Goal: Transaction & Acquisition: Obtain resource

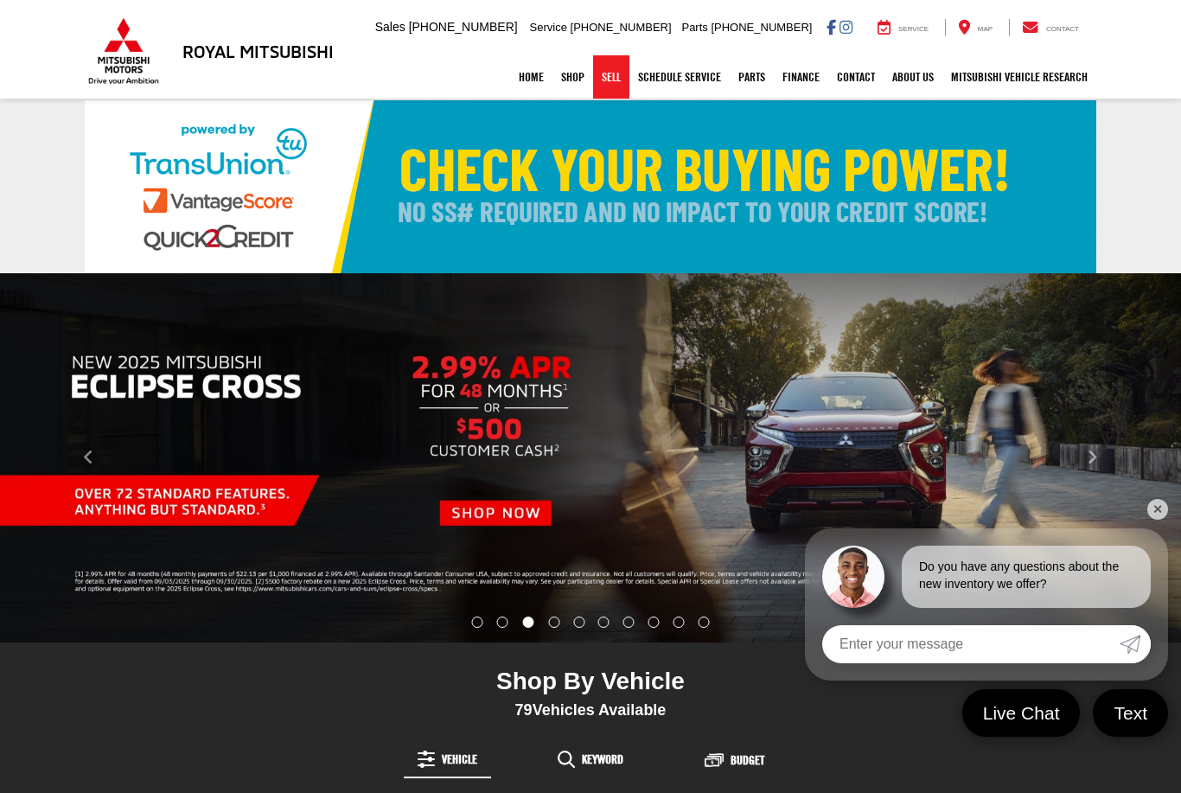
click at [606, 75] on link "Sell" at bounding box center [611, 76] width 36 height 43
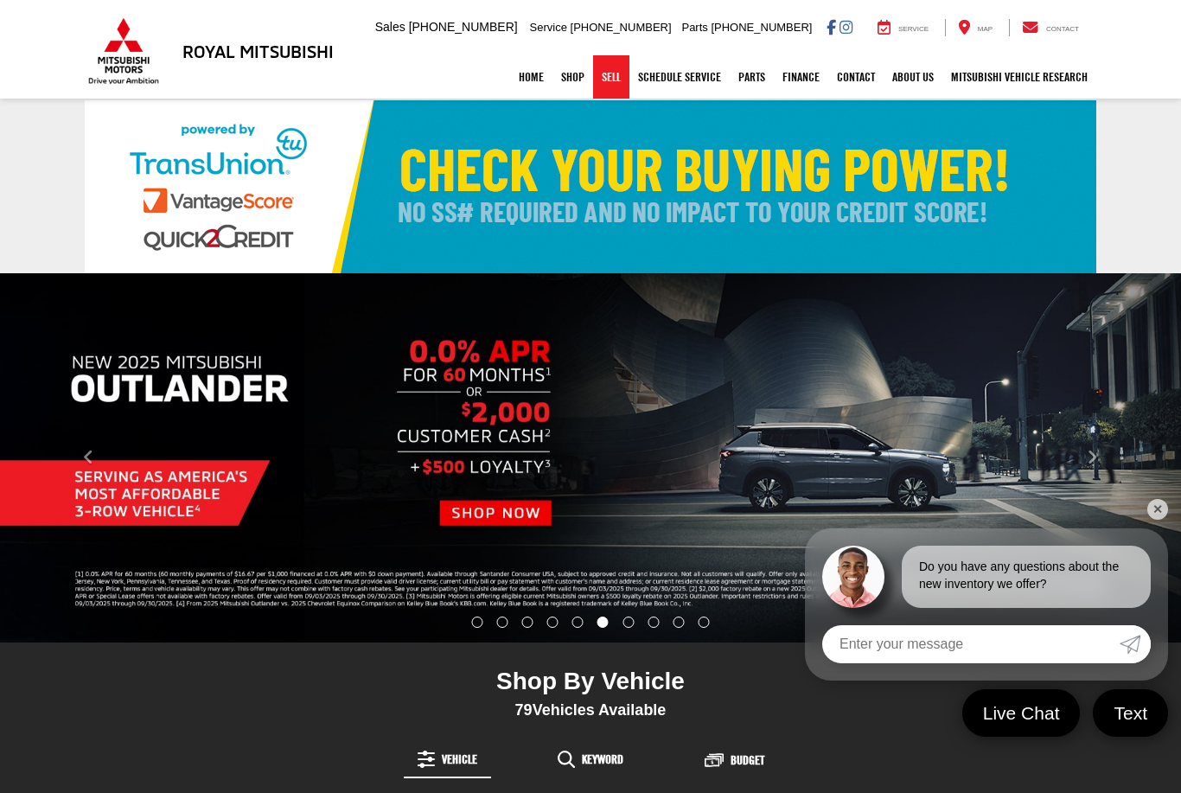
click at [520, 74] on link "Home" at bounding box center [531, 76] width 42 height 43
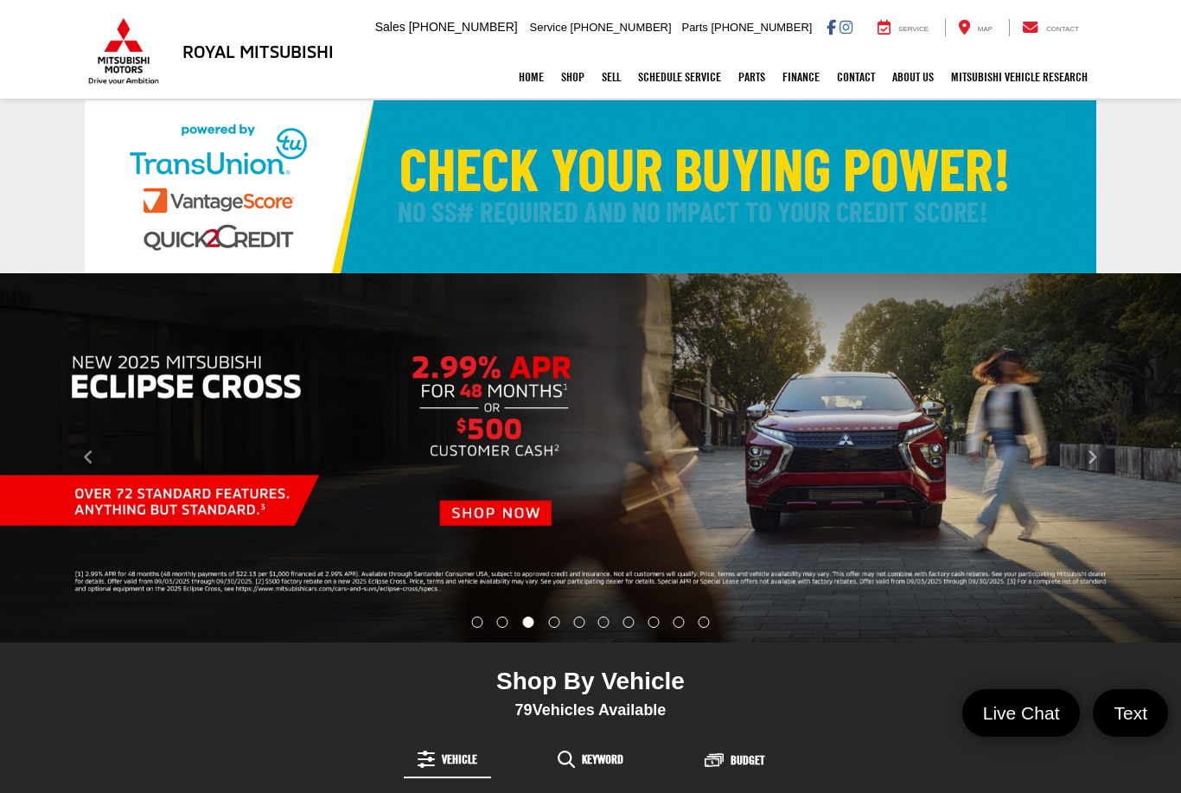
click at [604, 80] on link "Sell" at bounding box center [611, 76] width 36 height 43
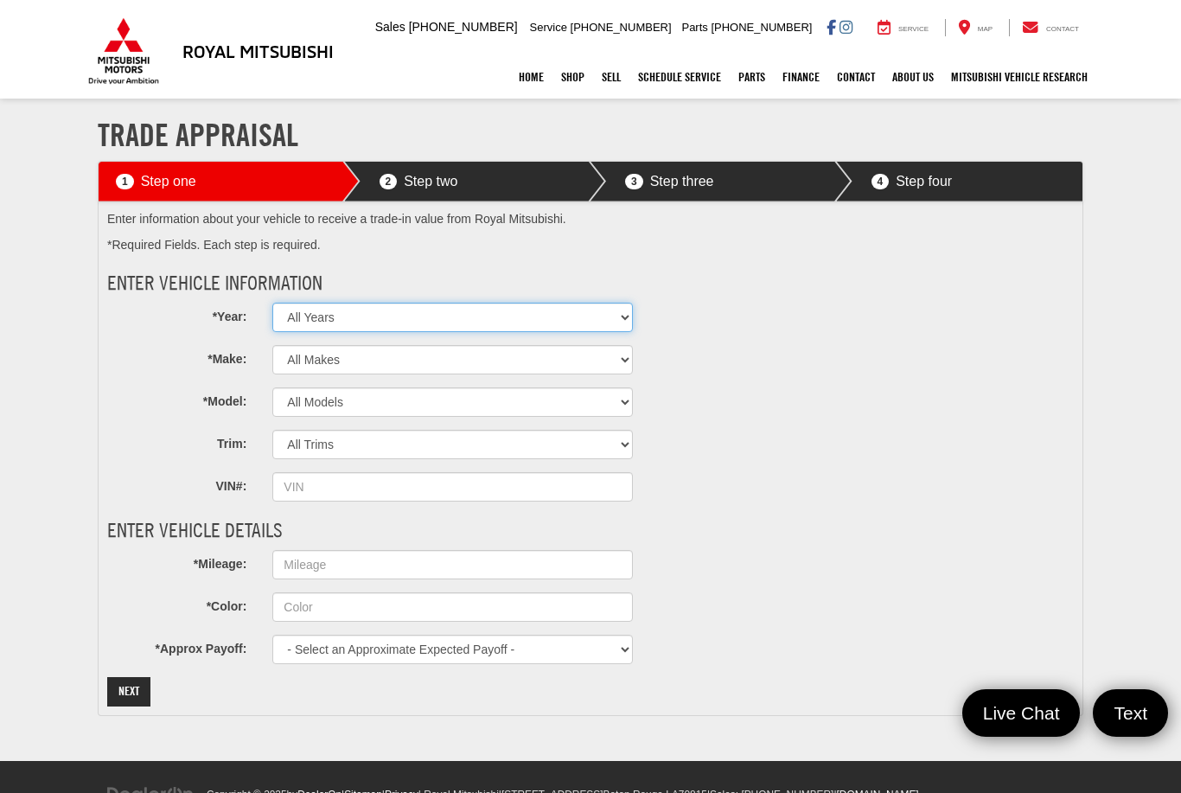
click at [632, 317] on select "All Years 2027 2026 2025 2024 2023 2022 2021 2020 2019 2018 2017 2016 2015 2014…" at bounding box center [452, 317] width 360 height 29
click at [534, 328] on select "All Years 2027 2026 2025 2024 2023 2022 2021 2020 2019 2018 2017 2016 2015 2014…" at bounding box center [452, 317] width 360 height 29
select select "2023"
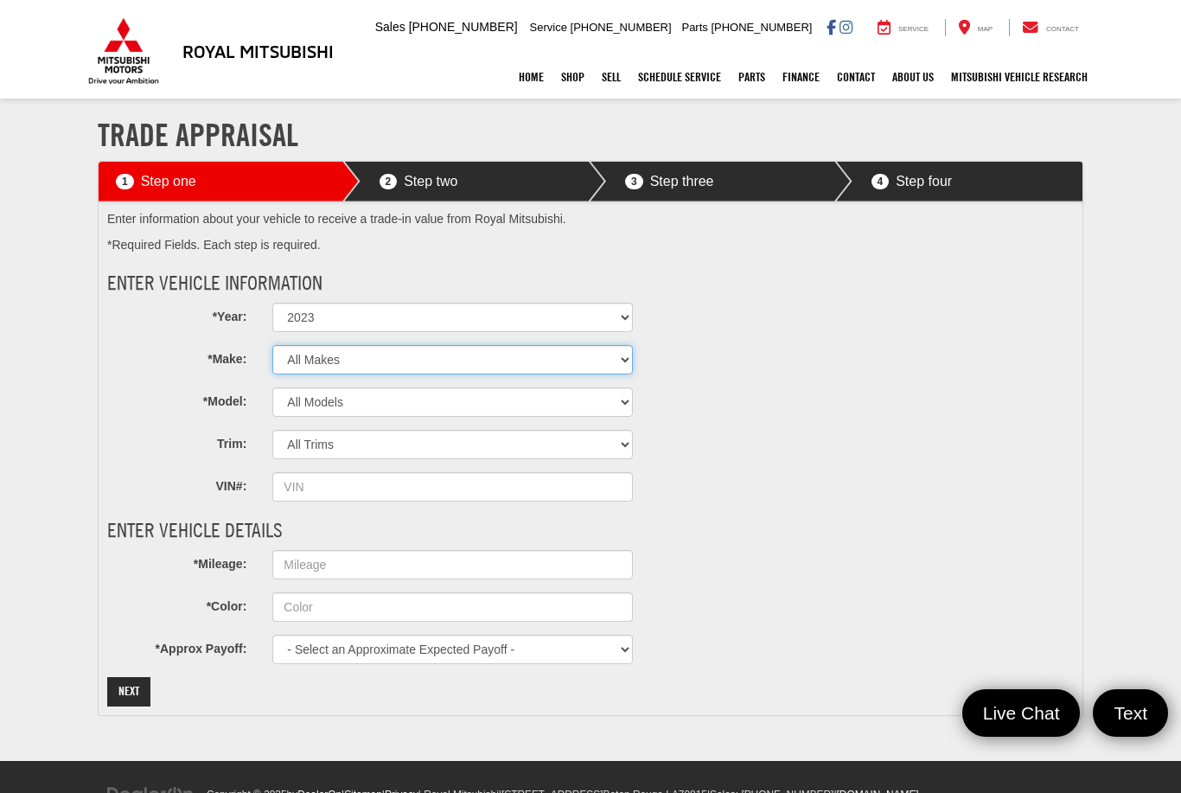
click at [504, 356] on select "All Makes Acura Alfa Romeo Aston Martin Audi Bentley BMW BrightDrop Buick Cadil…" at bounding box center [452, 359] width 360 height 29
select select "Mitsubishi"
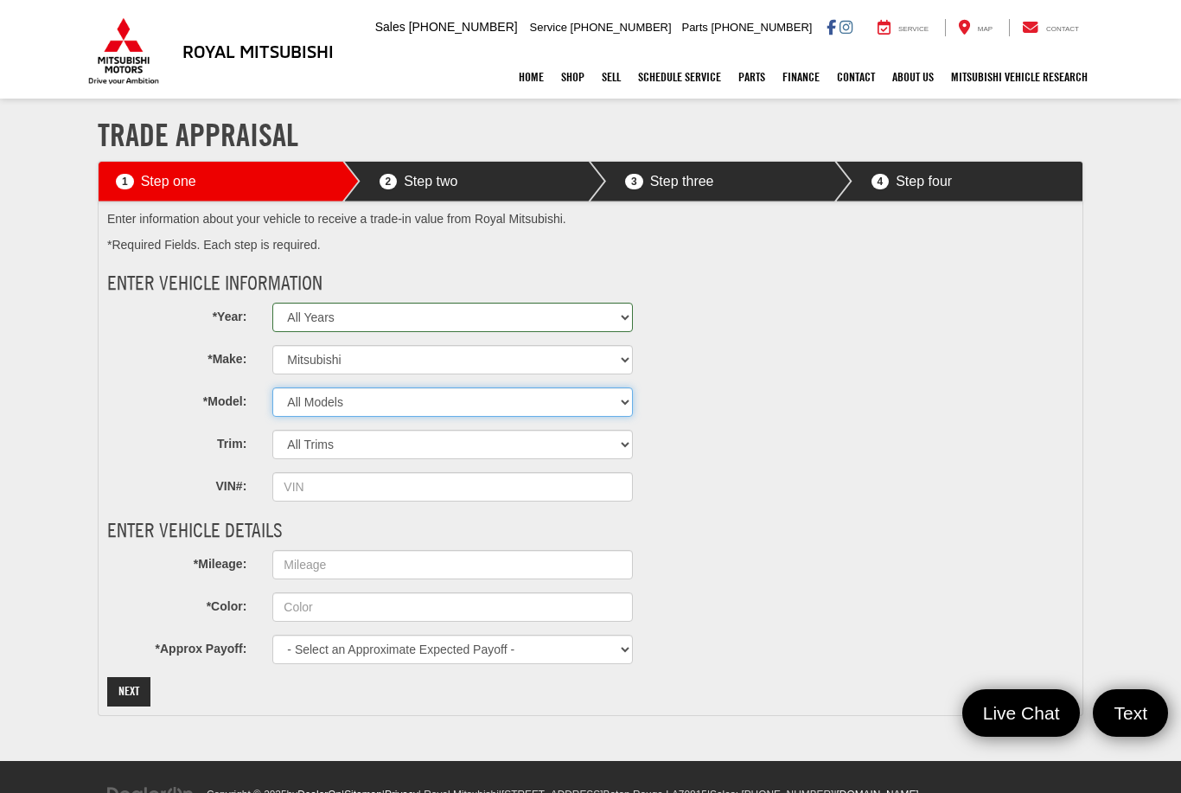
click at [520, 404] on select "All Models Eclipse Cross Mirage Mirage G4 Outlander Outlander PHEV Outlander Sp…" at bounding box center [452, 401] width 360 height 29
select select "Outlander"
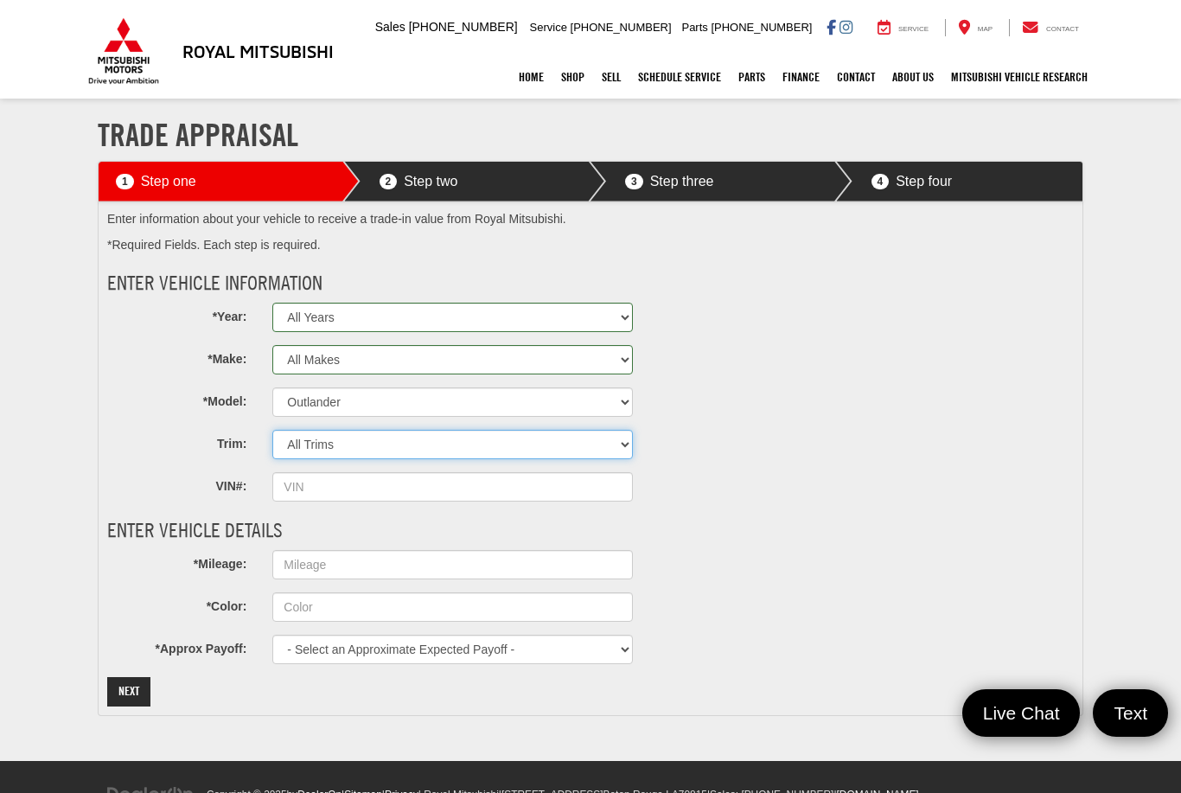
click at [500, 450] on select "All Trims ES Ralliart SE SE Black Edition SE Special Edition SEL SEL 40th Anniv…" at bounding box center [452, 444] width 360 height 29
select select "SE"
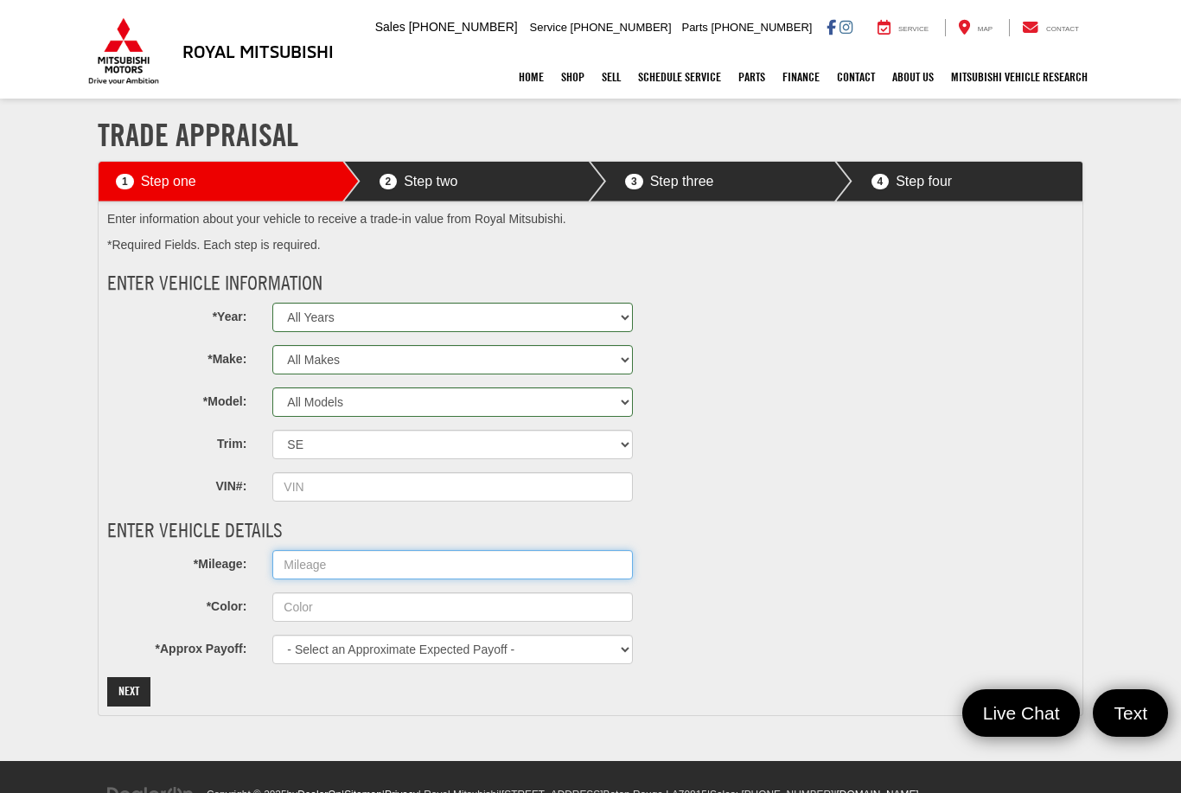
click at [514, 577] on input "*Mileage:" at bounding box center [452, 564] width 360 height 29
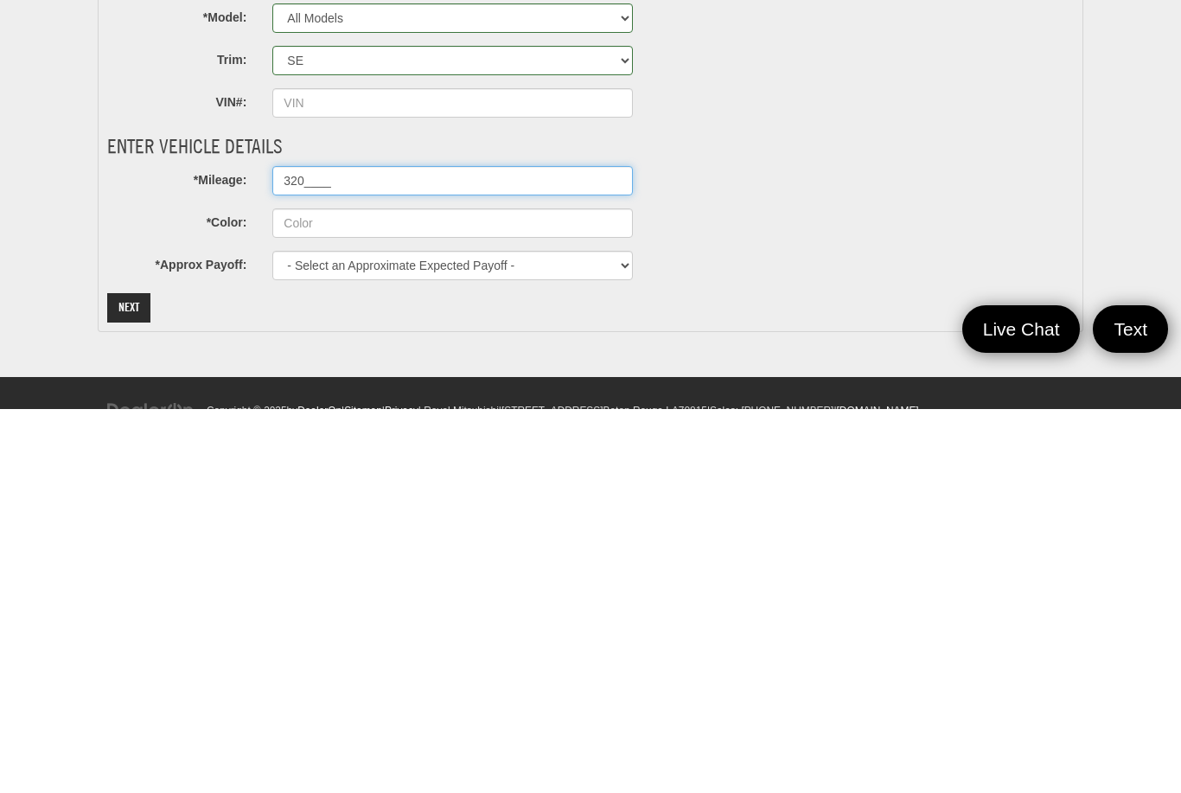
type input "3200___"
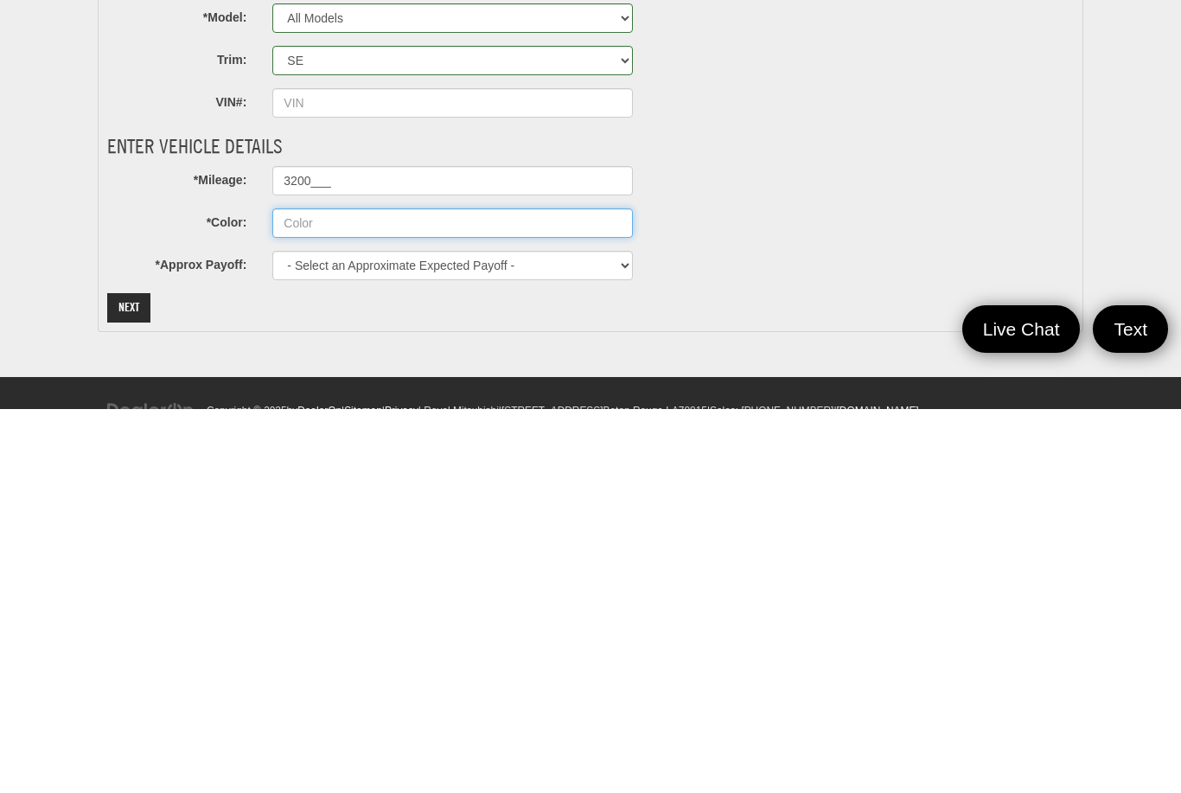
click at [575, 592] on input "*Color:" at bounding box center [452, 606] width 360 height 29
click at [532, 592] on input "*Color:" at bounding box center [452, 606] width 360 height 29
type input "Blue"
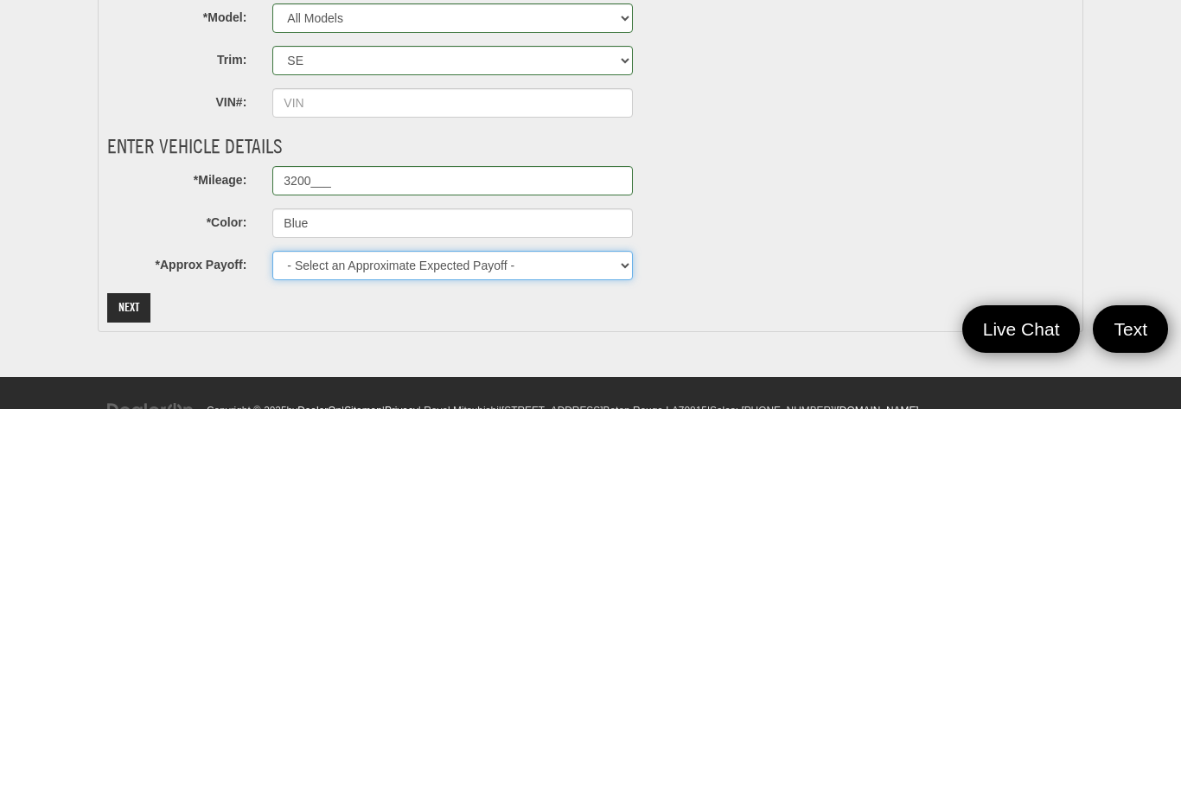
click at [481, 634] on select "- Select an Approximate Expected Payoff - $0 $1,000 $2,000 $3,000 $4,000 $5,000…" at bounding box center [452, 648] width 360 height 29
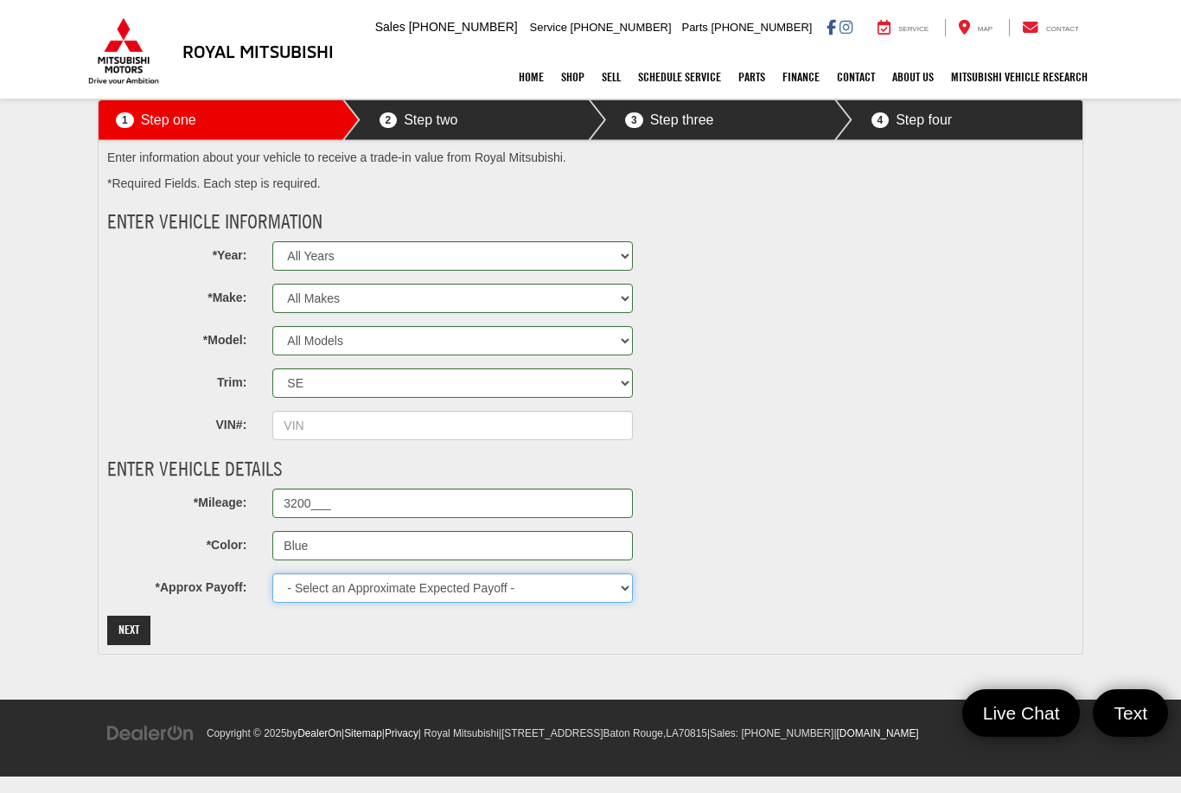
select select "27000"
click at [139, 640] on button "Next" at bounding box center [128, 629] width 43 height 29
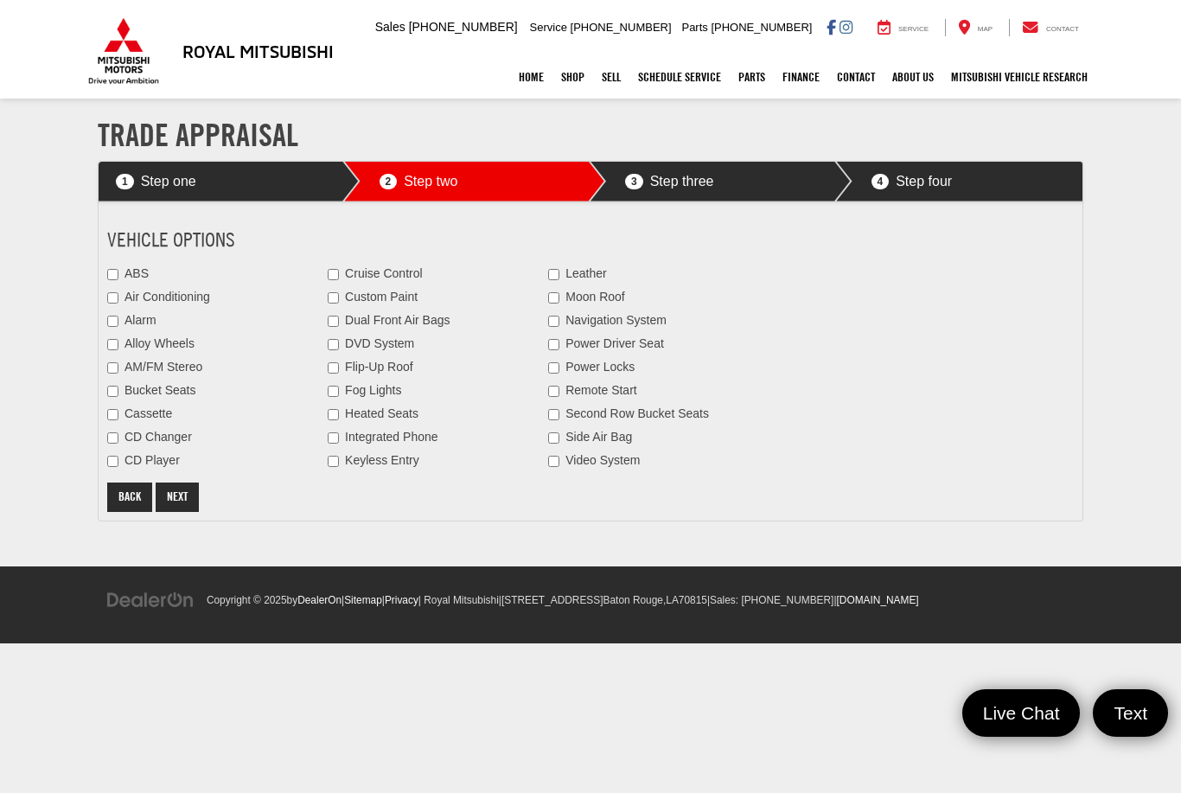
scroll to position [0, 0]
click at [118, 276] on input "ABS" at bounding box center [112, 274] width 11 height 11
checkbox input "true"
click at [118, 293] on input "Air Conditioning" at bounding box center [112, 297] width 11 height 11
checkbox input "true"
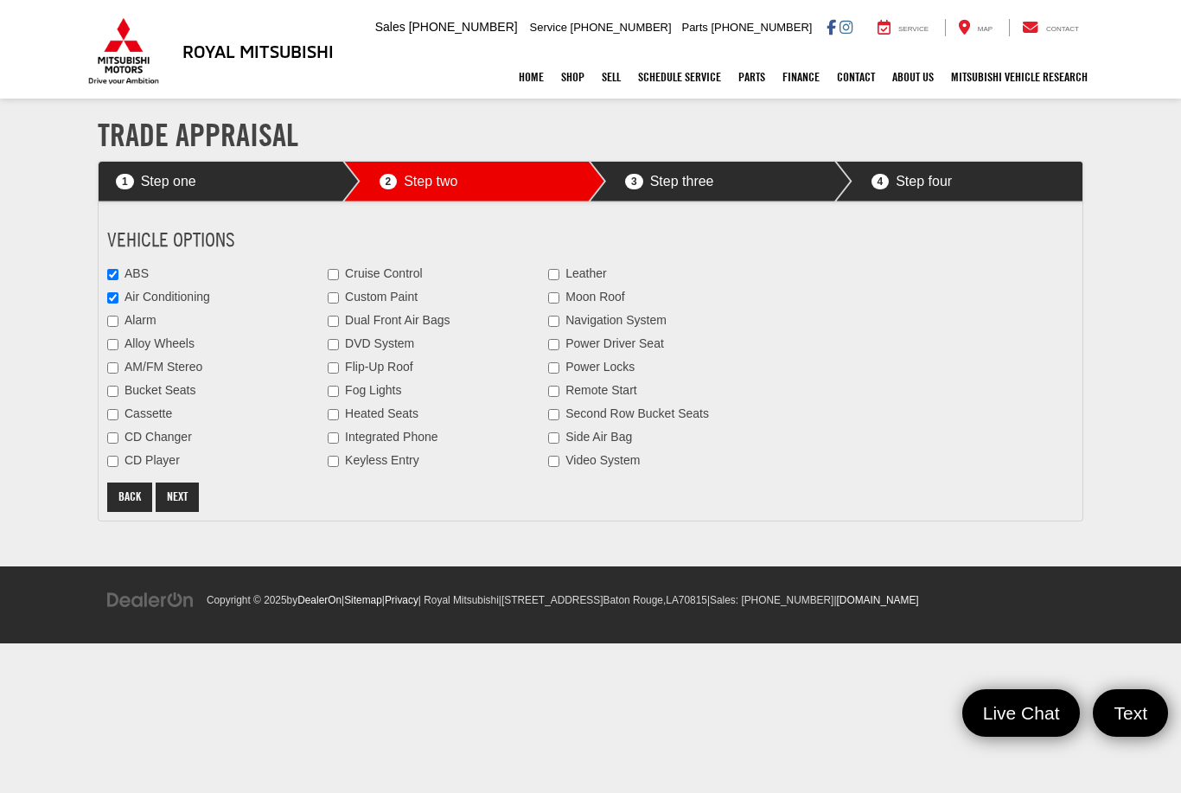
click at [118, 315] on input "Alarm" at bounding box center [112, 320] width 11 height 11
checkbox input "true"
click at [121, 359] on label "AM/FM Stereo" at bounding box center [154, 367] width 95 height 17
click at [118, 362] on input "AM/FM Stereo" at bounding box center [112, 367] width 11 height 11
checkbox input "true"
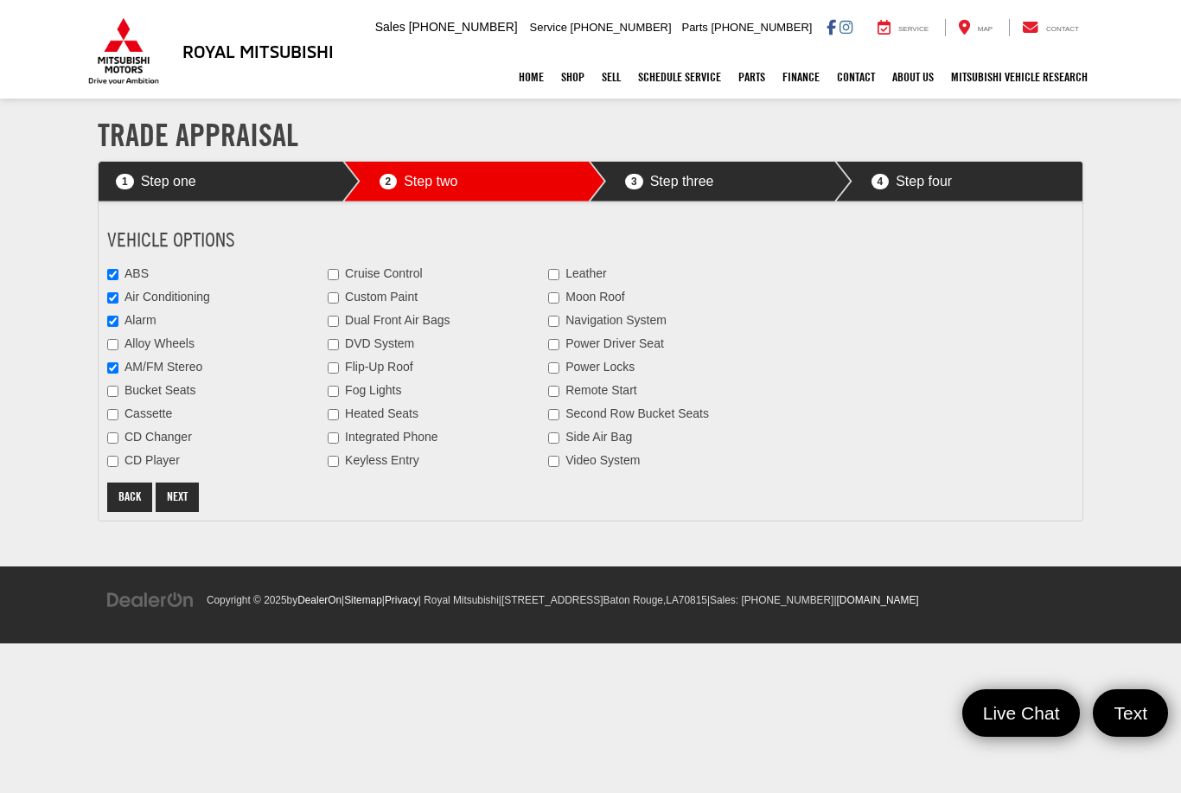
click at [335, 258] on div "Vehicle Options ABS Air Conditioning Alarm Alloy Wheels AM/FM Stereo Bucket Sea…" at bounding box center [424, 348] width 635 height 241
click at [332, 270] on input "Cruise Control" at bounding box center [333, 274] width 11 height 11
checkbox input "true"
click at [337, 315] on input "Dual Front Air Bags" at bounding box center [333, 320] width 11 height 11
checkbox input "true"
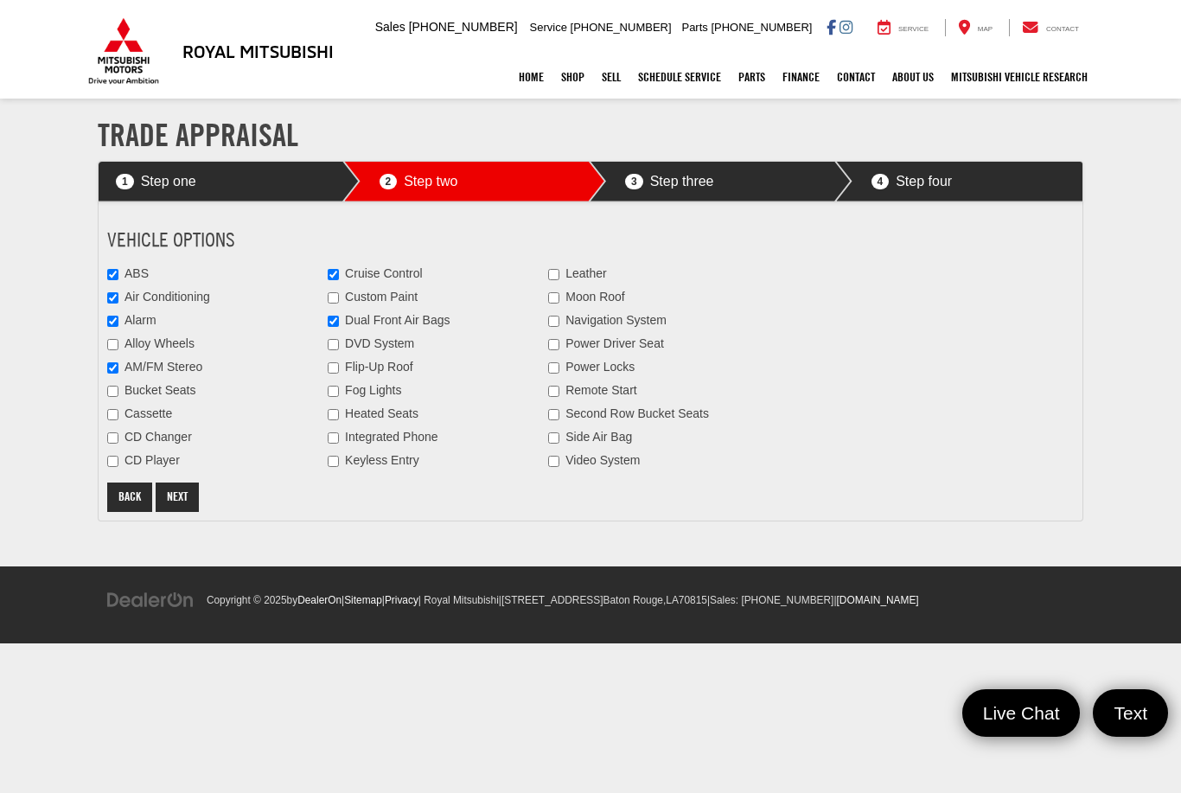
click at [339, 341] on input "DVD System" at bounding box center [333, 344] width 11 height 11
checkbox input "true"
click at [335, 373] on input "Flip-Up Roof" at bounding box center [333, 367] width 11 height 11
checkbox input "true"
click at [339, 397] on input "Fog Lights" at bounding box center [333, 390] width 11 height 11
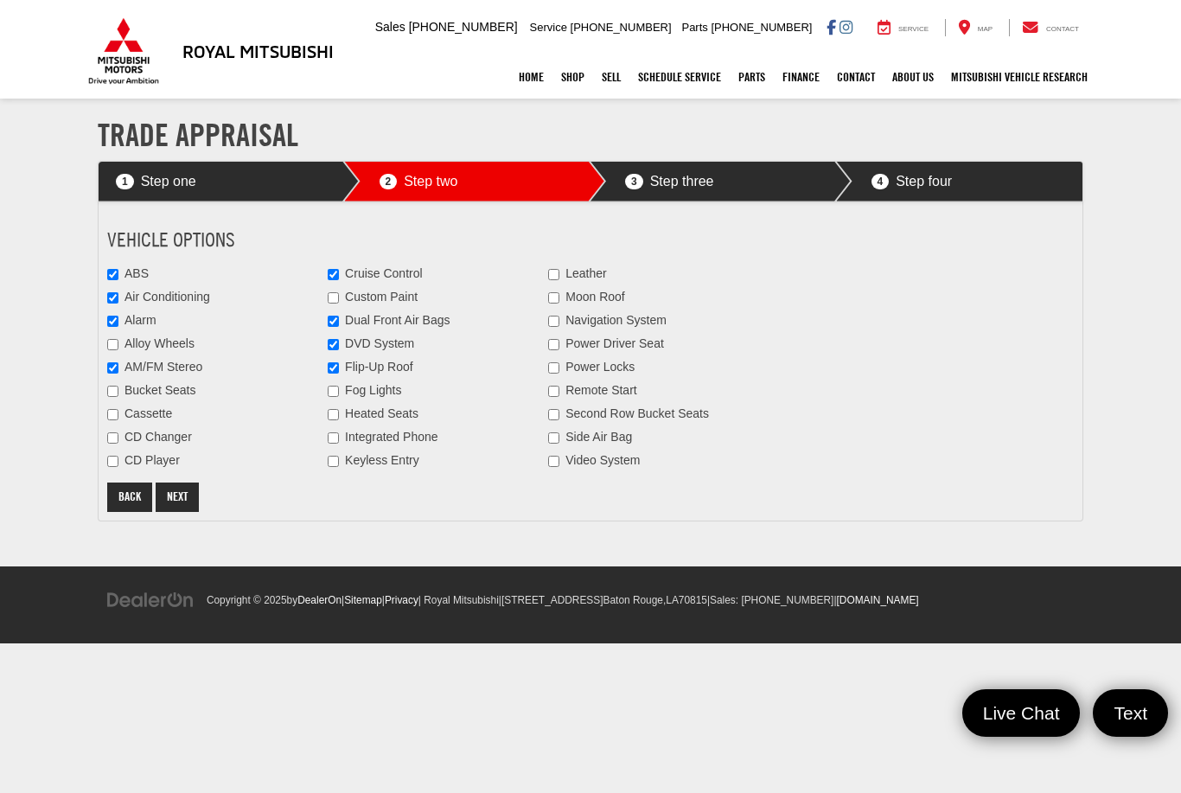
checkbox input "true"
click at [329, 464] on input "Keyless Entry" at bounding box center [333, 461] width 11 height 11
checkbox input "true"
click at [562, 293] on label "Moon Roof" at bounding box center [586, 297] width 76 height 17
click at [559, 293] on input "Moon Roof" at bounding box center [553, 297] width 11 height 11
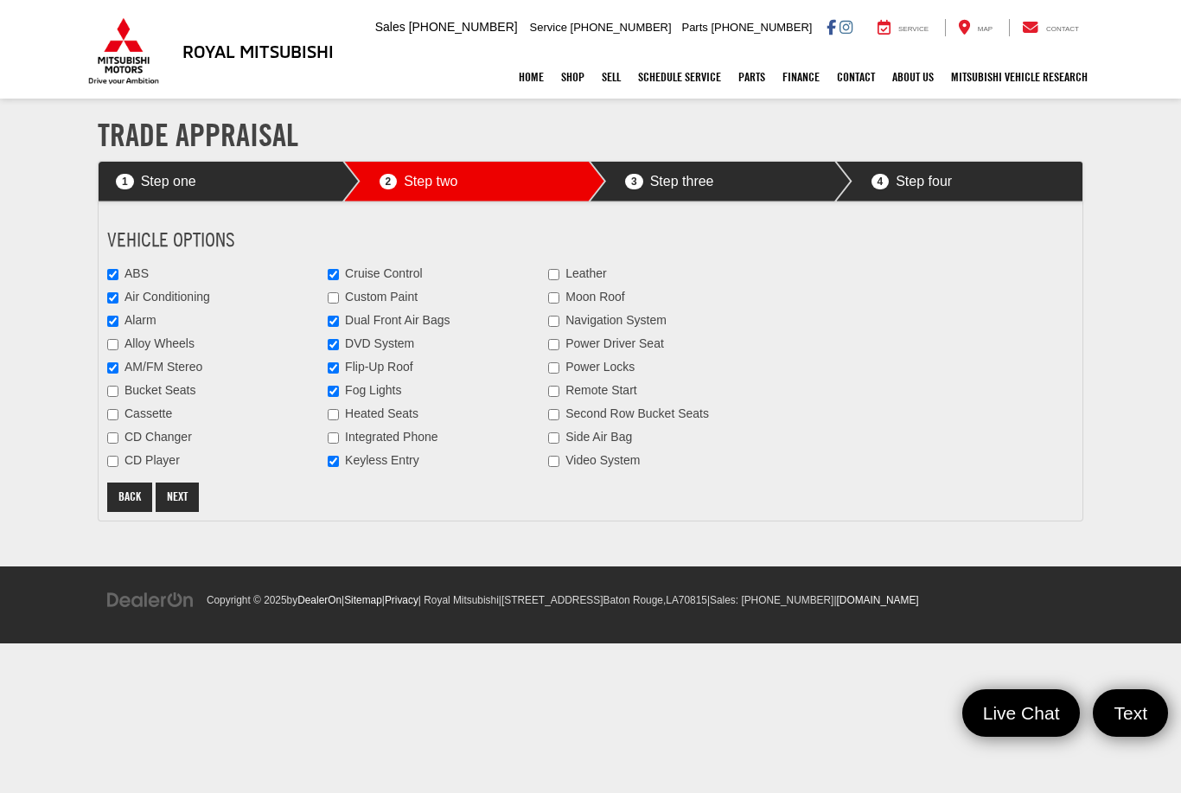
checkbox input "true"
click at [551, 327] on input "Navigation System" at bounding box center [553, 320] width 11 height 11
checkbox input "true"
click at [550, 350] on input "Power Driver Seat" at bounding box center [553, 344] width 11 height 11
checkbox input "true"
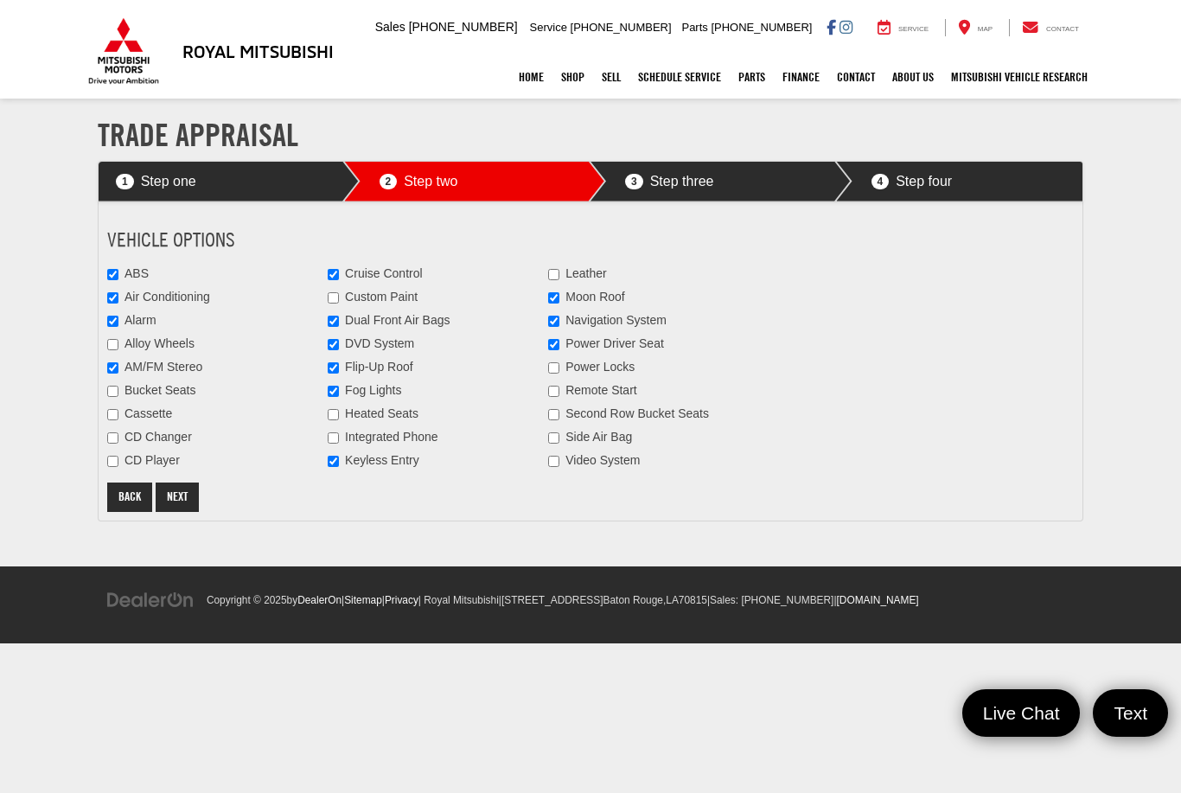
click at [553, 382] on label "Remote Start" at bounding box center [592, 390] width 88 height 17
click at [553, 385] on input "Remote Start" at bounding box center [553, 390] width 11 height 11
click at [549, 398] on label "Remote Start" at bounding box center [592, 390] width 88 height 17
click at [549, 397] on input "Remote Start" at bounding box center [553, 390] width 11 height 11
checkbox input "false"
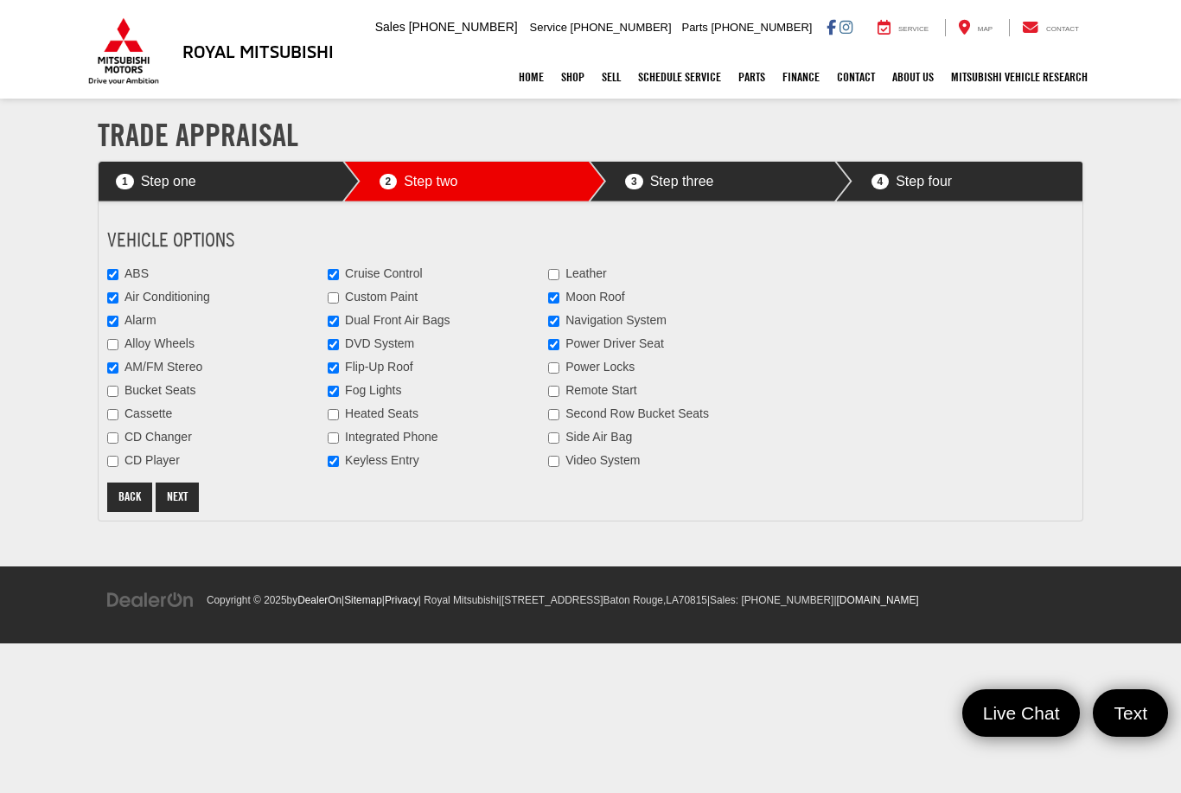
click at [551, 409] on input "Second Row Bucket Seats" at bounding box center [553, 414] width 11 height 11
checkbox input "true"
click at [552, 456] on input "Video System" at bounding box center [553, 461] width 11 height 11
checkbox input "true"
click at [194, 496] on button "Next" at bounding box center [177, 496] width 43 height 29
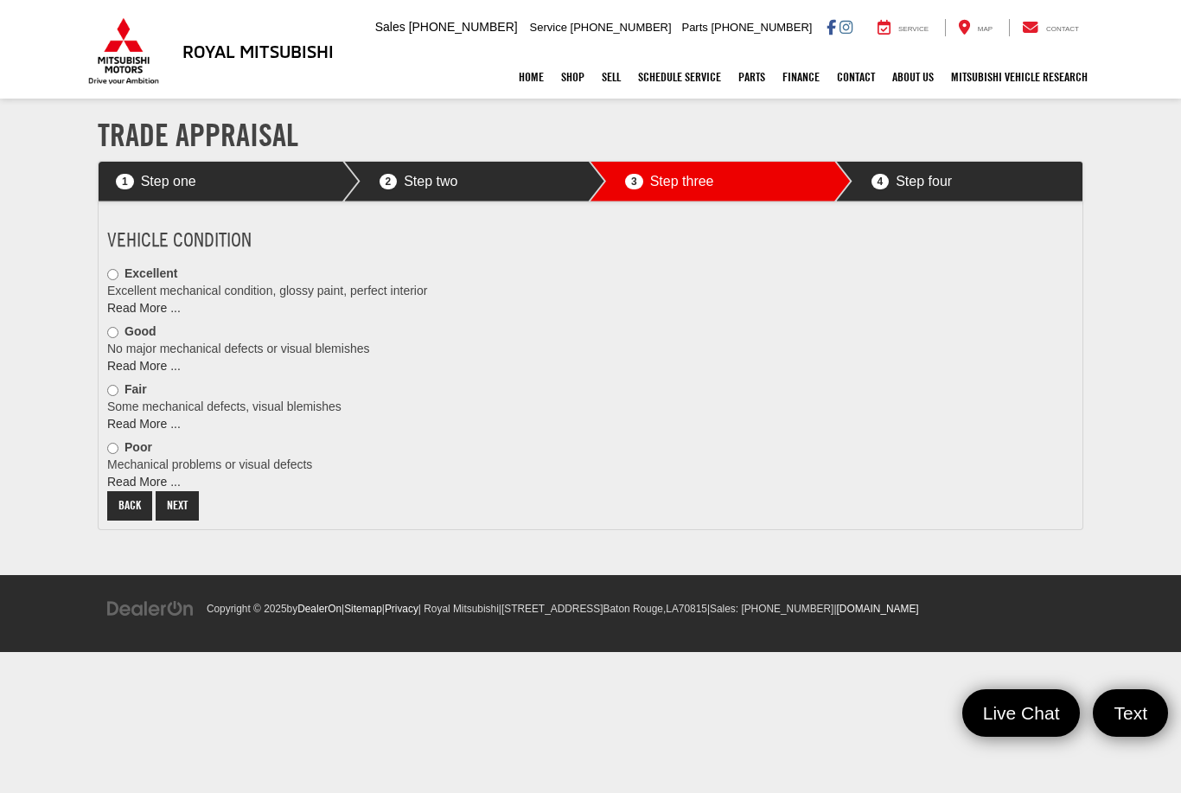
click at [130, 331] on strong "Good" at bounding box center [140, 331] width 32 height 14
click at [112, 338] on input "radio" at bounding box center [112, 332] width 11 height 11
radio input "true"
click at [177, 500] on button "Next" at bounding box center [177, 505] width 43 height 29
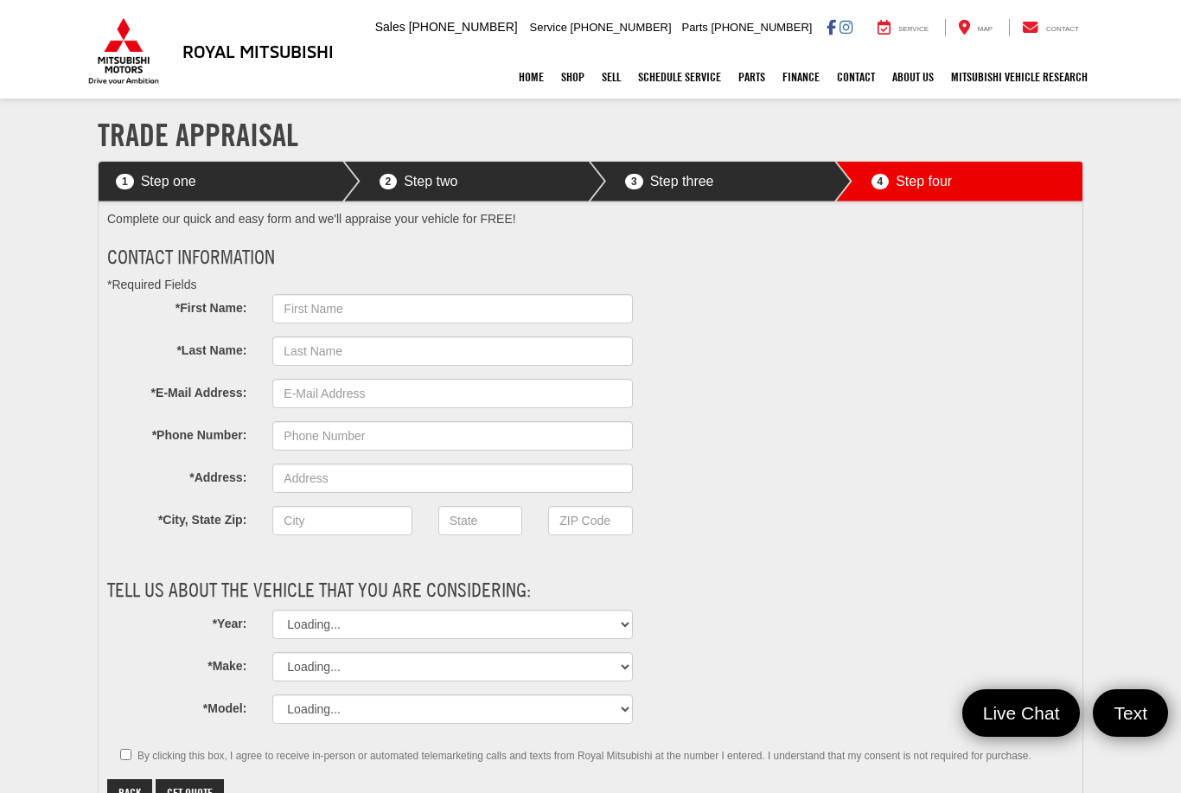
select select "Mitsubishi"
click at [450, 311] on input "*First Name:" at bounding box center [452, 308] width 360 height 29
click at [887, 298] on div "Complete our quick and easy form and we'll appraise your vehicle for FREE! Cont…" at bounding box center [590, 474] width 992 height 526
click at [396, 302] on input "*First Name:" at bounding box center [452, 308] width 360 height 29
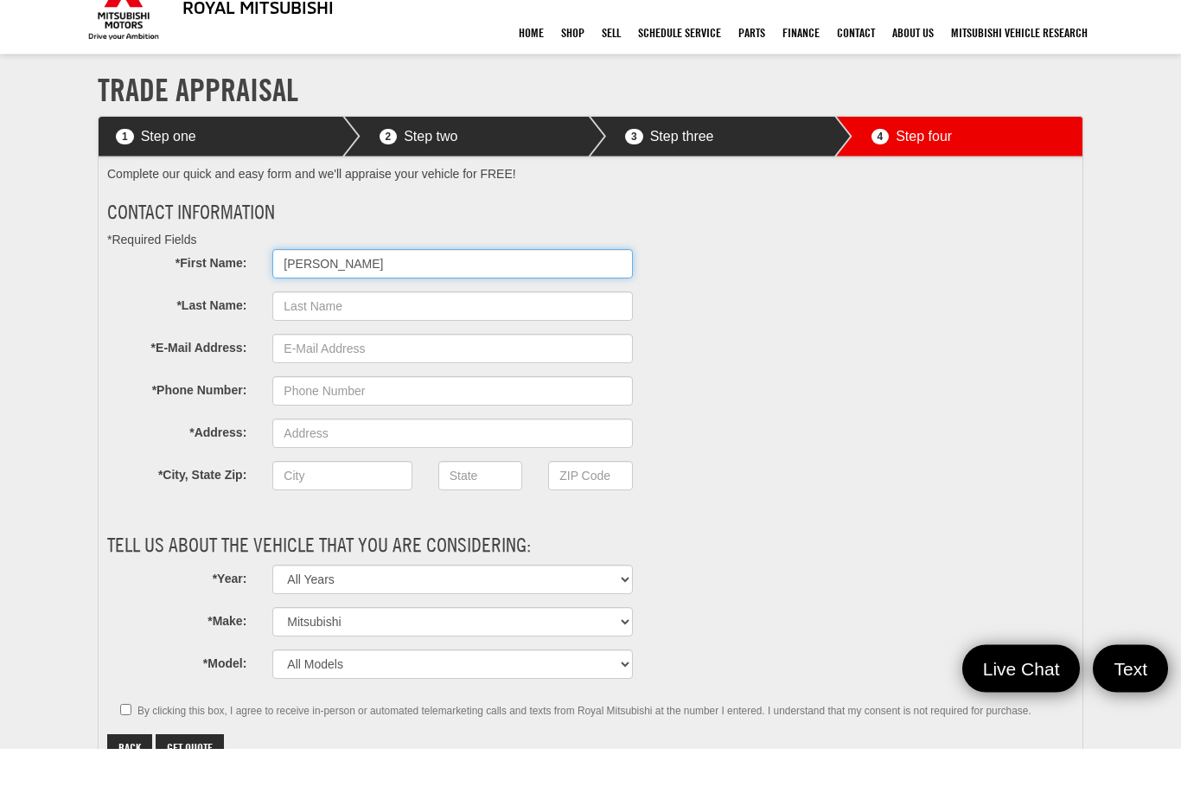
type input "Samuel"
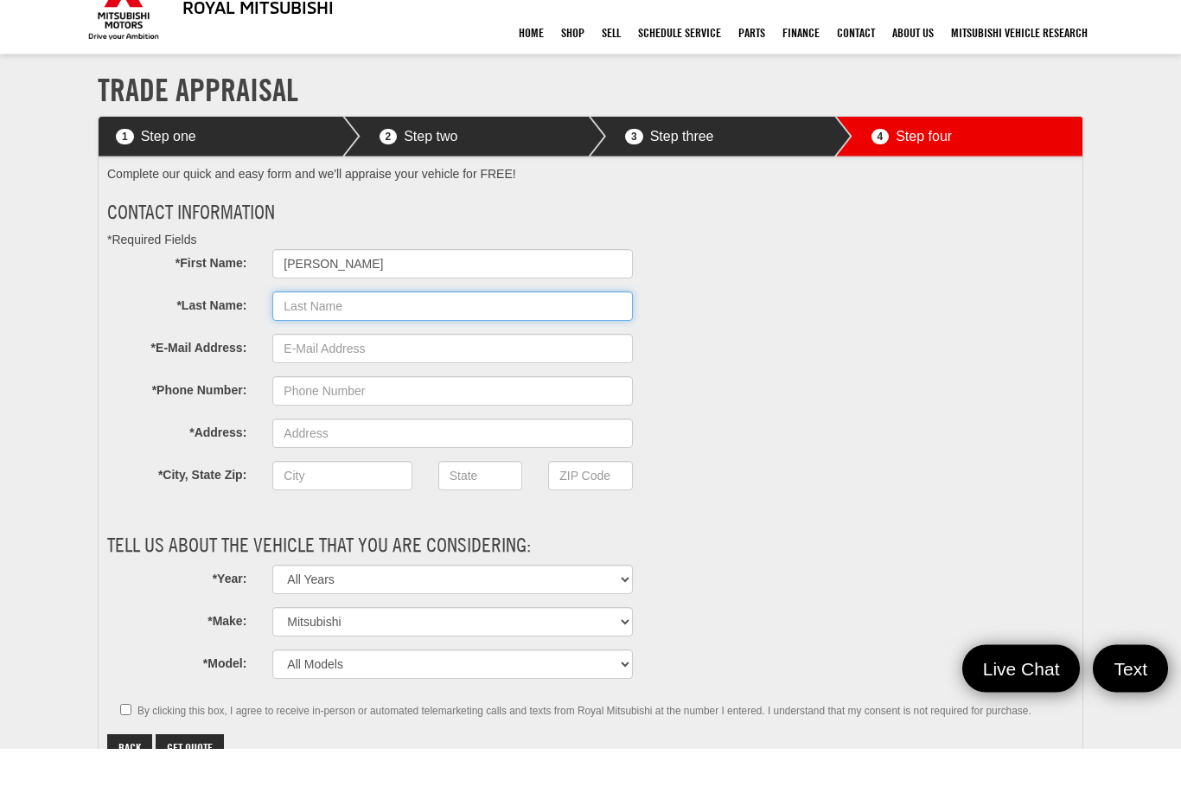
click at [487, 336] on input "*Last Name:" at bounding box center [452, 350] width 360 height 29
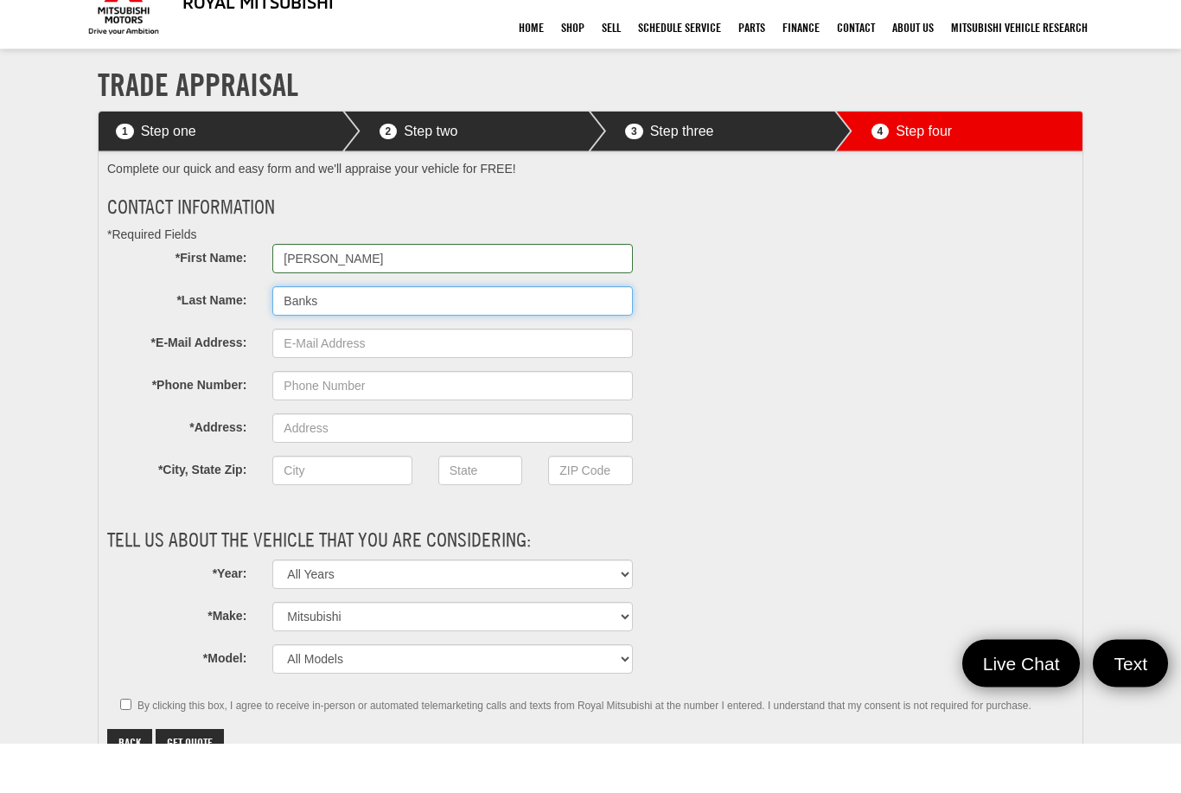
type input "Banks"
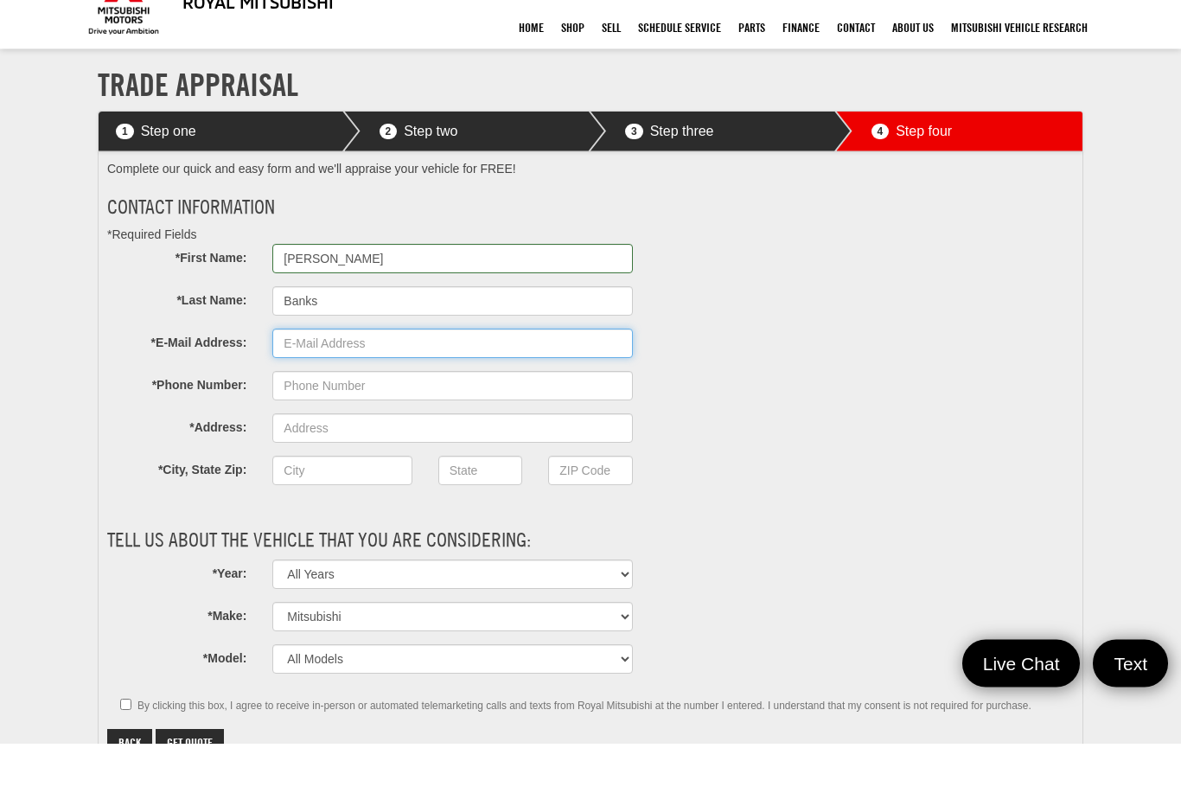
click at [501, 379] on input "*E-Mail Address:" at bounding box center [452, 393] width 360 height 29
type input "Leejunior1969@gmail.com"
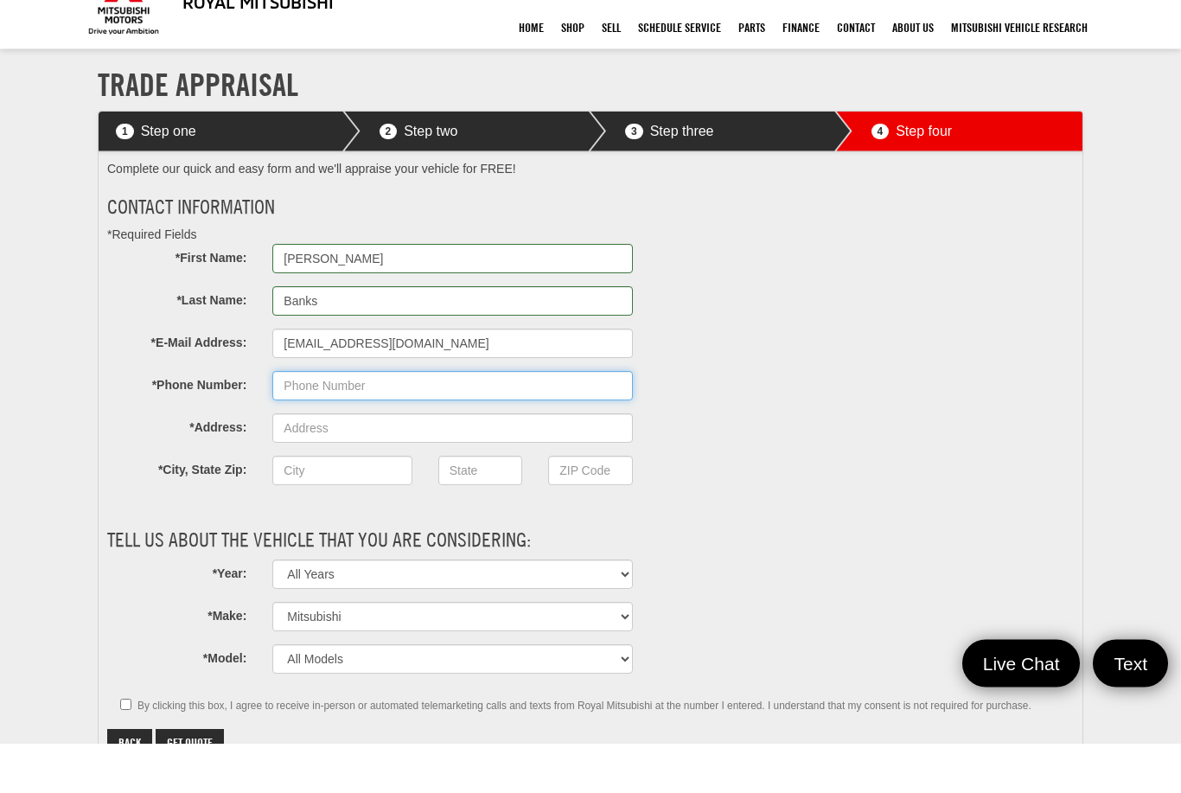
click at [519, 421] on input "*Phone Number:" at bounding box center [452, 435] width 360 height 29
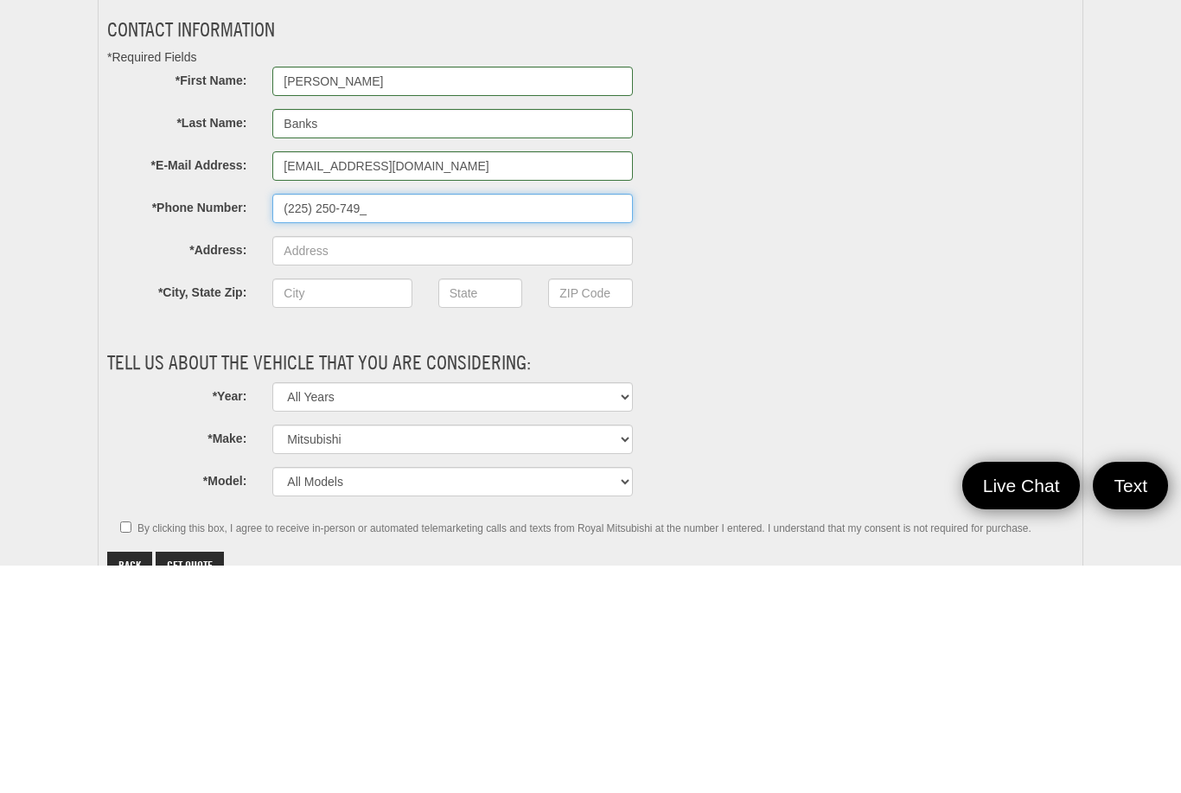
type input "(225) 250-7490"
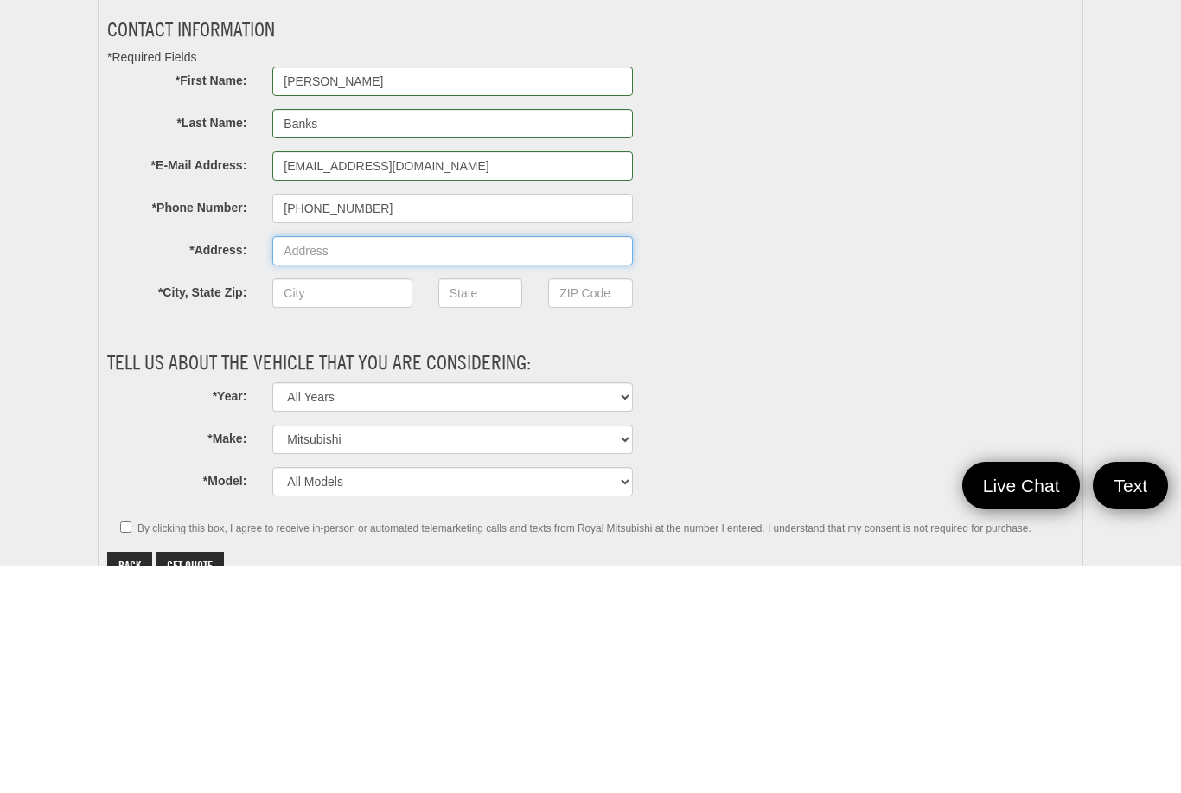
click at [434, 463] on input "*Address:" at bounding box center [452, 477] width 360 height 29
type input "5355 argyle street"
click at [360, 506] on input "City" at bounding box center [341, 520] width 139 height 29
click at [593, 506] on input "*Zip Code" at bounding box center [590, 520] width 85 height 29
type input "9____"
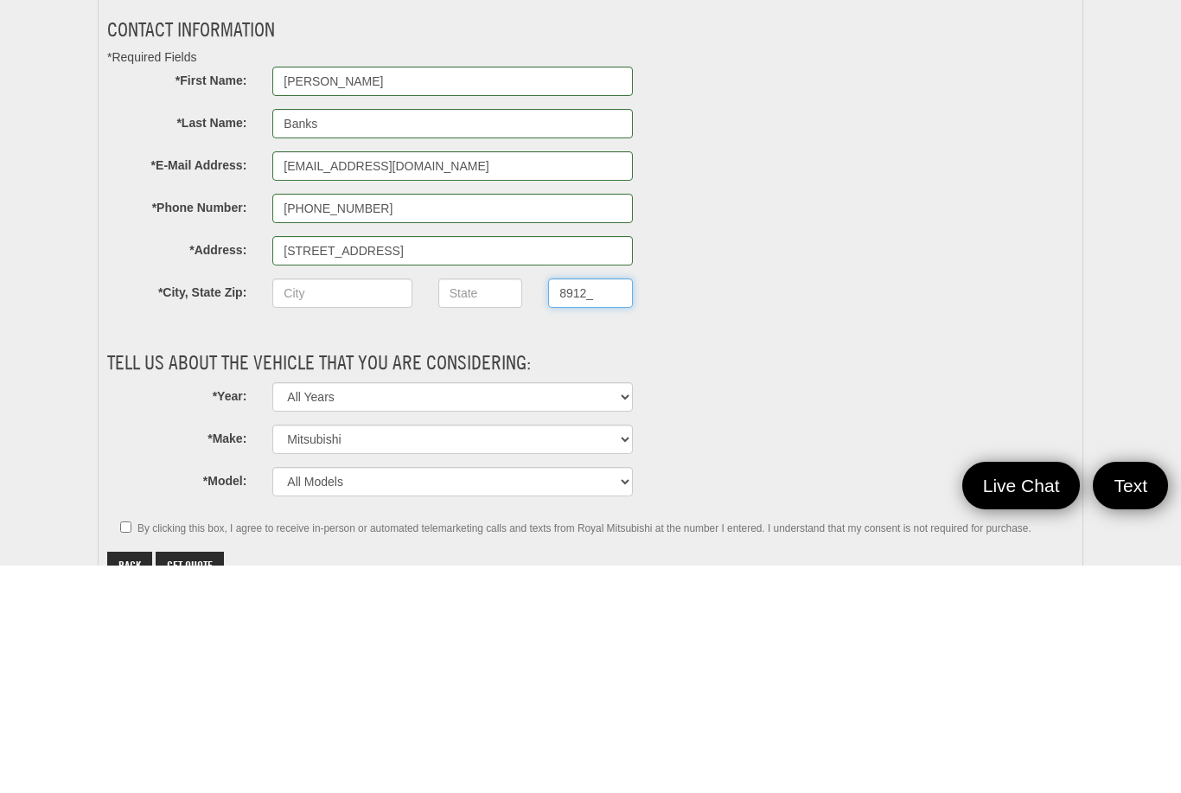
type input "89122"
click at [481, 506] on input "State" at bounding box center [480, 520] width 85 height 29
type input "Nv"
click at [365, 506] on input "City" at bounding box center [341, 520] width 139 height 29
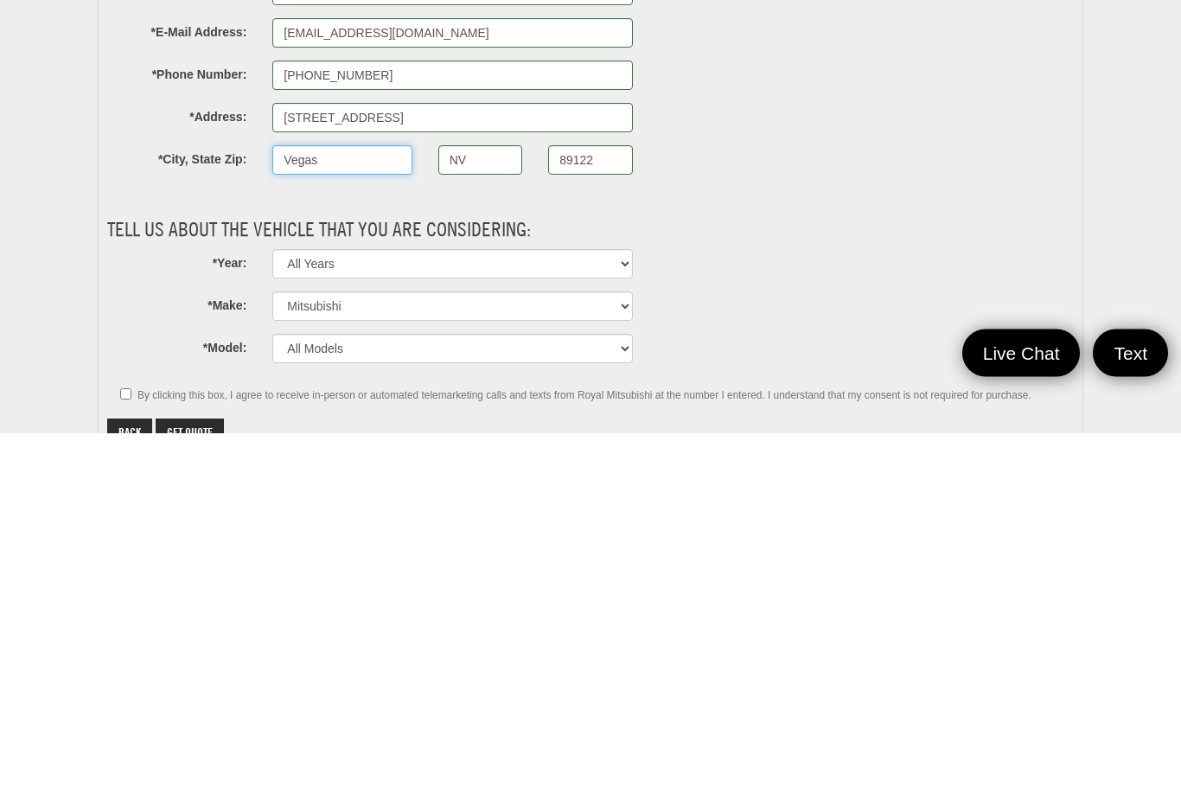
type input "Vegas"
click at [611, 609] on select "All Years 2025 2024" at bounding box center [452, 623] width 360 height 29
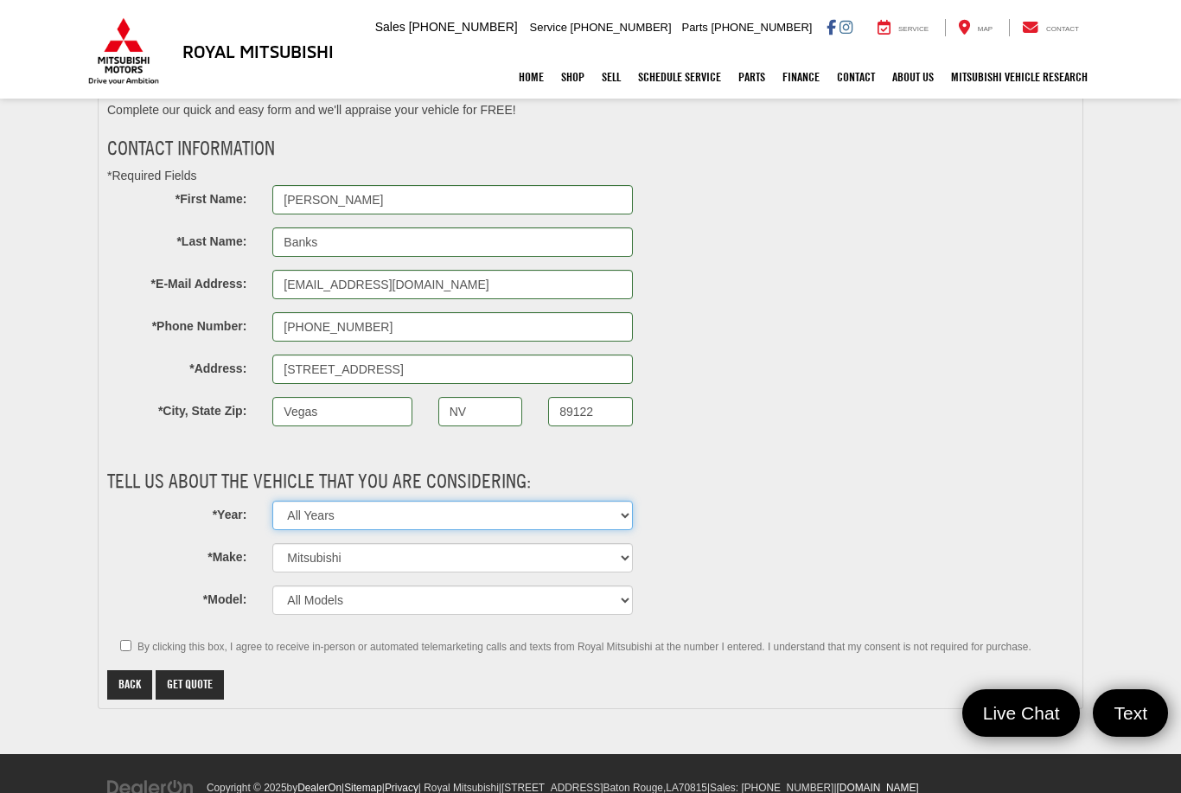
scroll to position [106, 0]
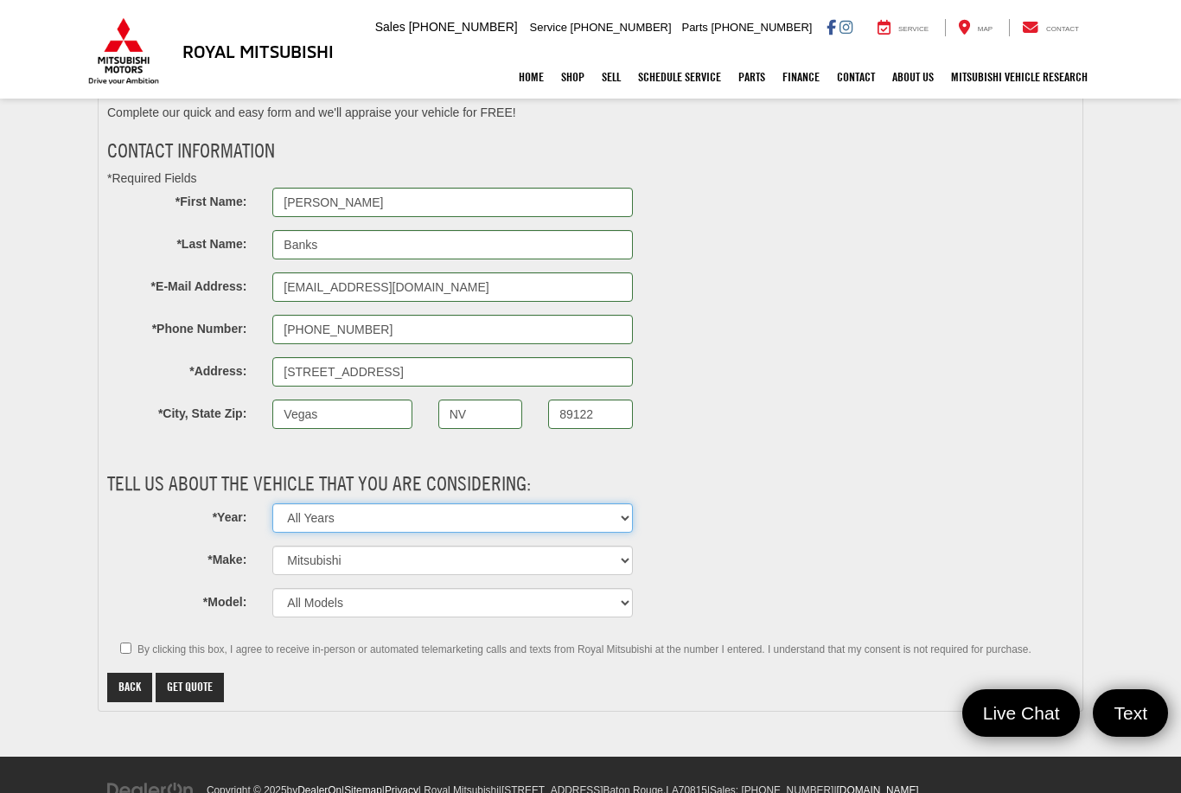
click at [607, 514] on select "All Years 2025 2024" at bounding box center [452, 517] width 360 height 29
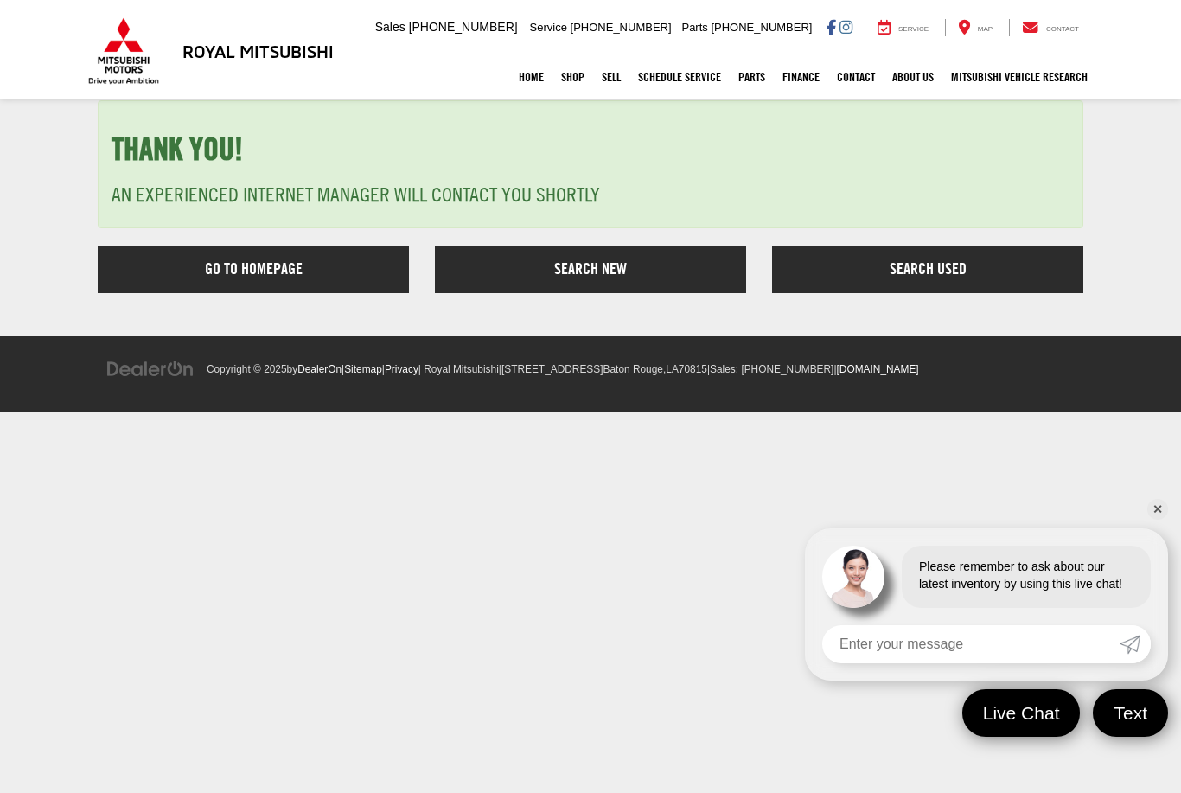
click at [908, 259] on link "Search Used" at bounding box center [927, 269] width 311 height 48
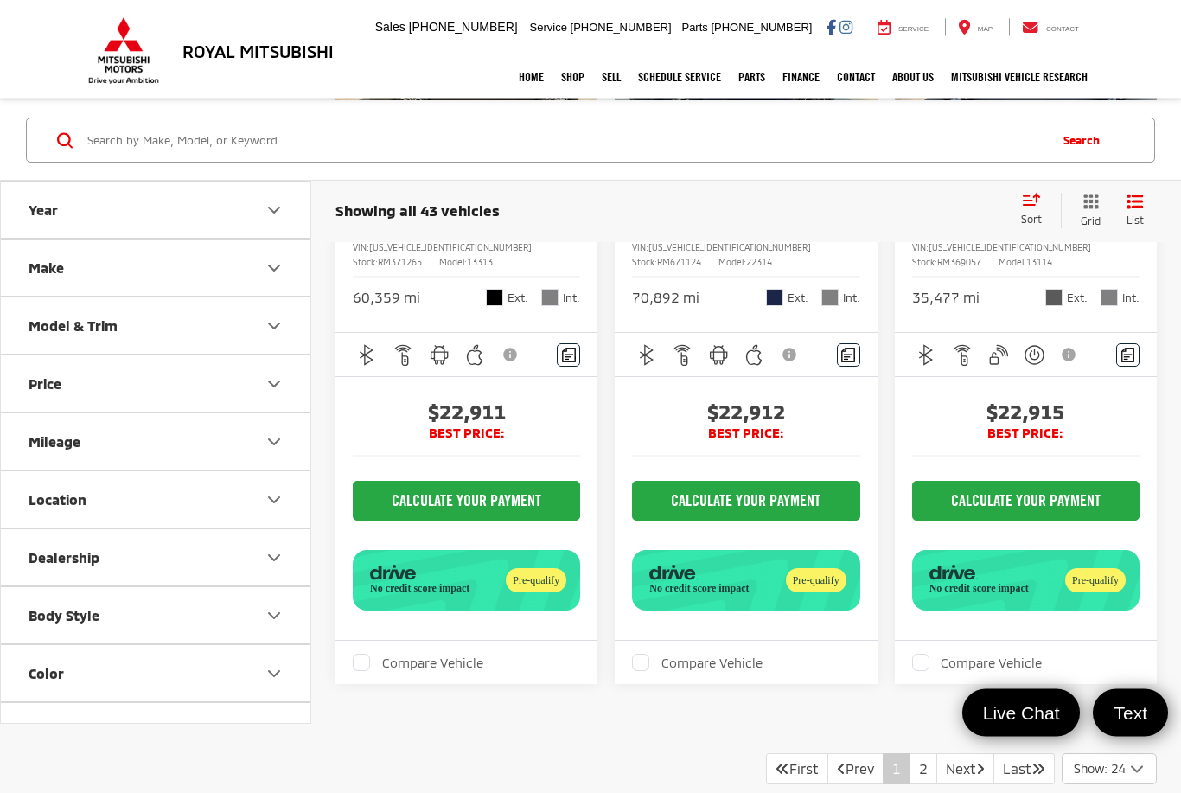
scroll to position [5649, 0]
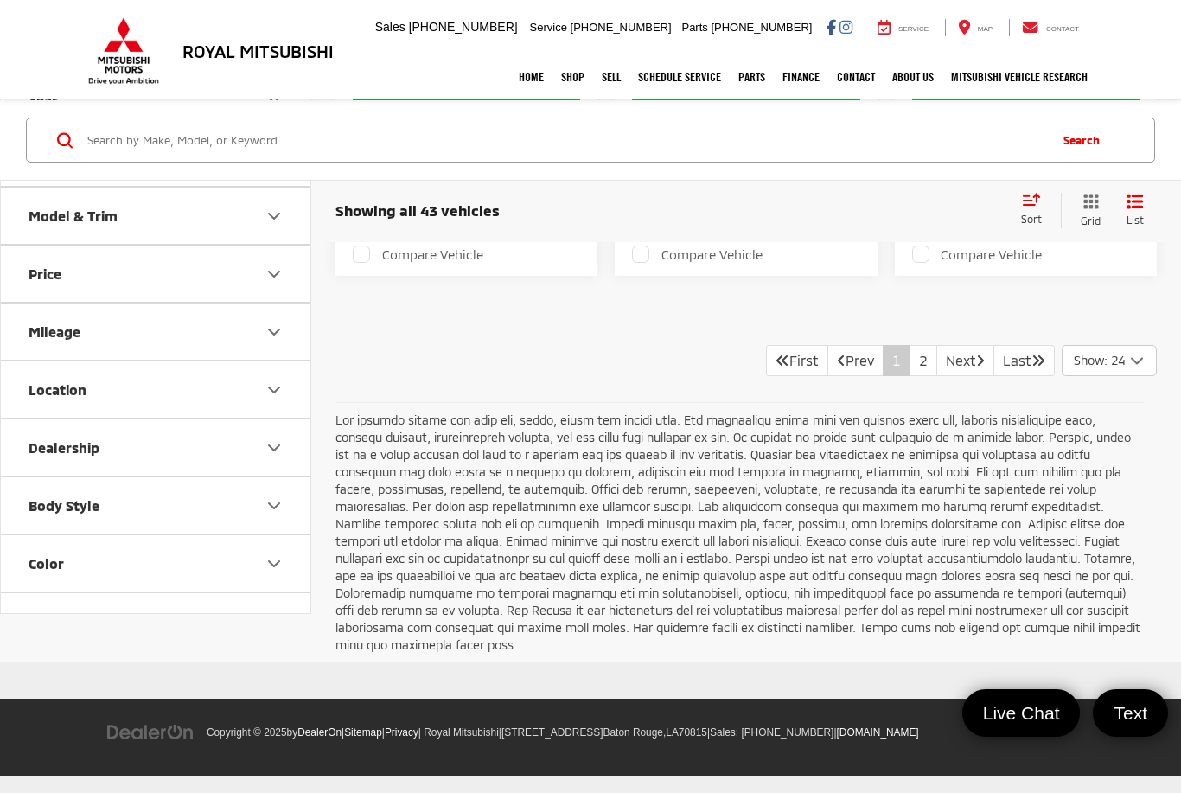
click at [957, 376] on link "Next" at bounding box center [965, 360] width 58 height 31
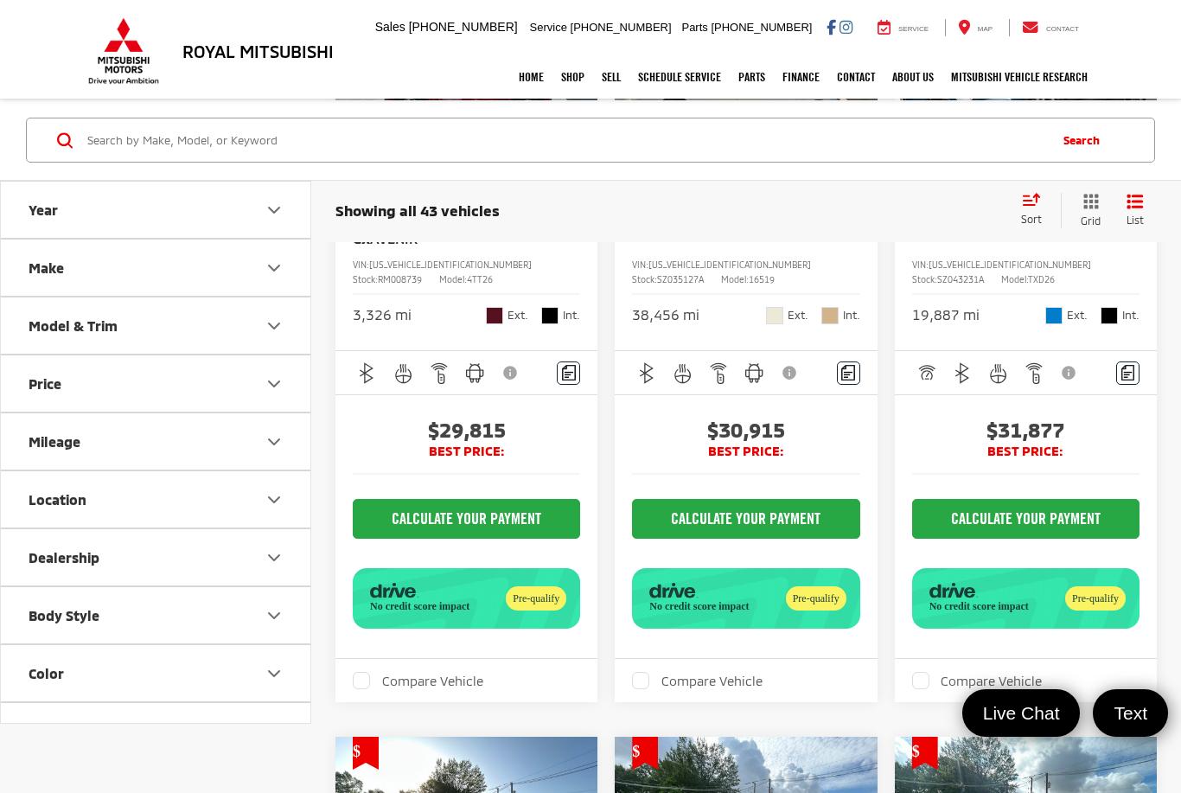
scroll to position [3314, 0]
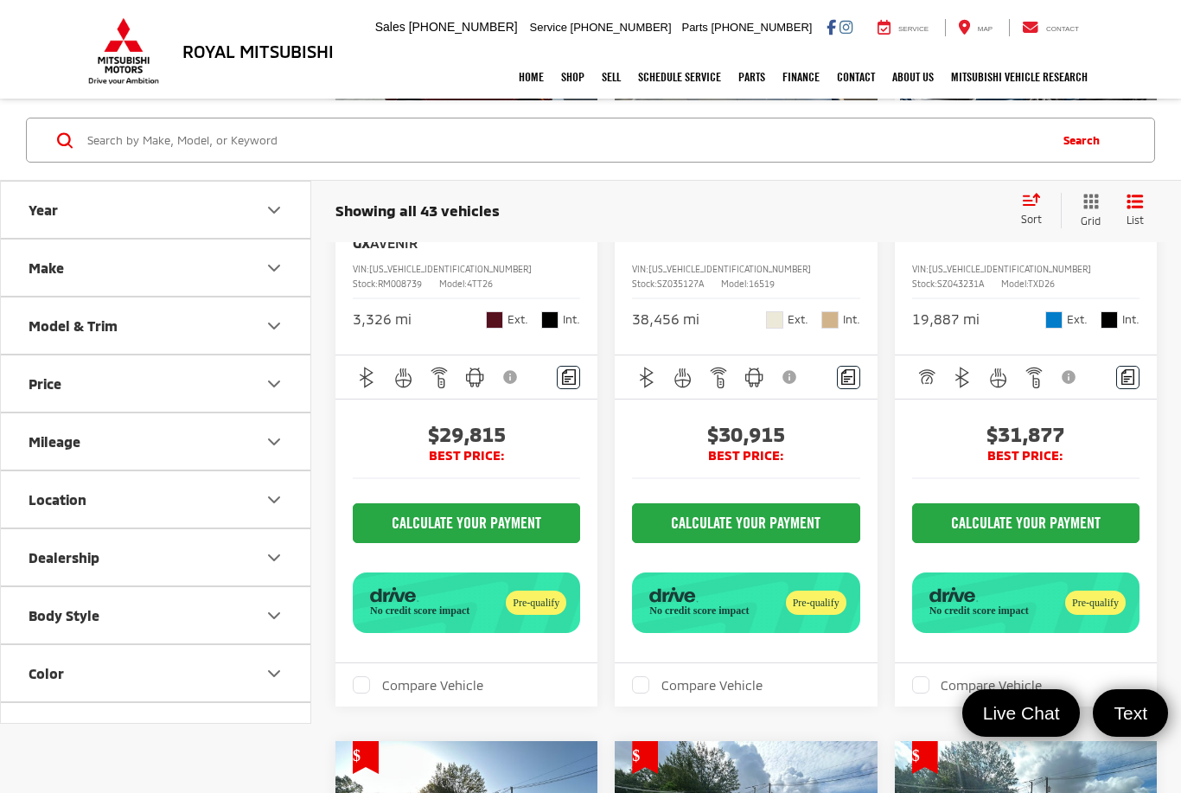
click at [848, 107] on button "Next image" at bounding box center [860, 77] width 35 height 61
click at [863, 82] on icon "Next image" at bounding box center [860, 76] width 8 height 12
click at [872, 107] on button "Next image" at bounding box center [860, 77] width 35 height 61
click at [871, 107] on button "Next image" at bounding box center [860, 77] width 35 height 61
click at [867, 107] on button "Next image" at bounding box center [860, 77] width 35 height 61
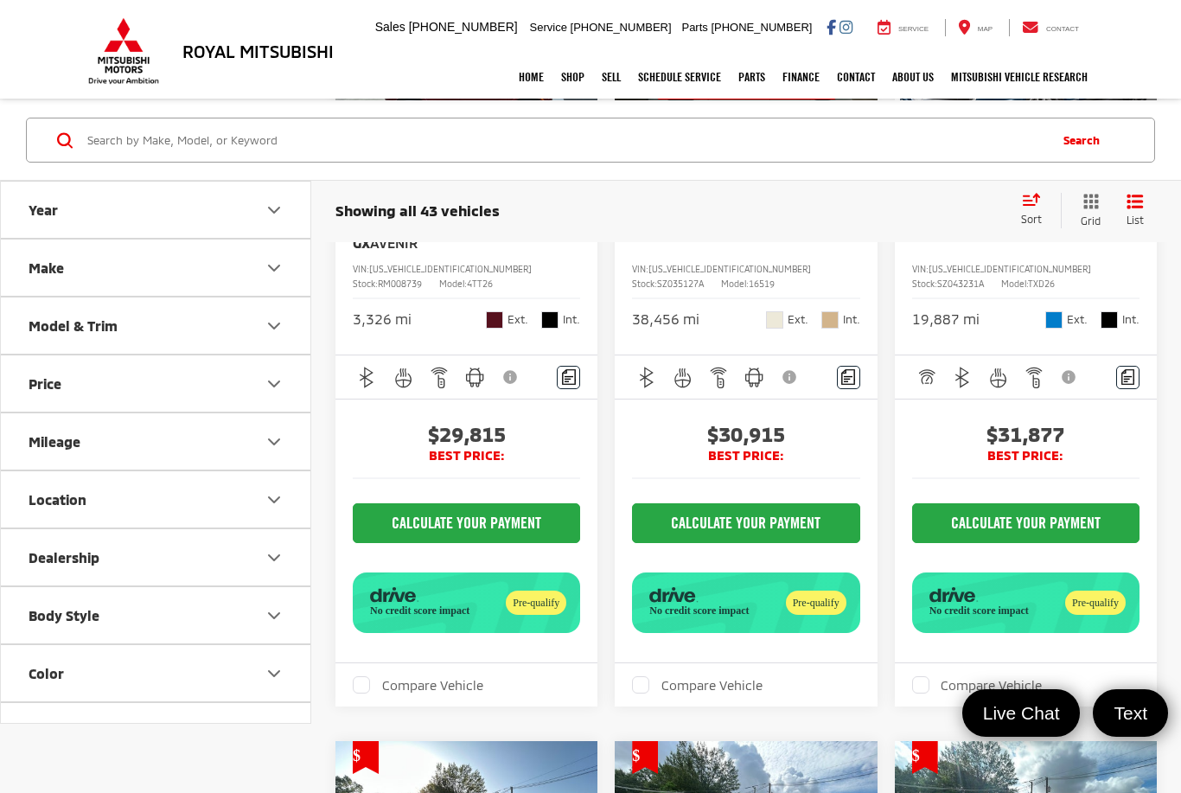
scroll to position [0, 1324]
click at [781, 99] on button "View More" at bounding box center [746, 77] width 182 height 43
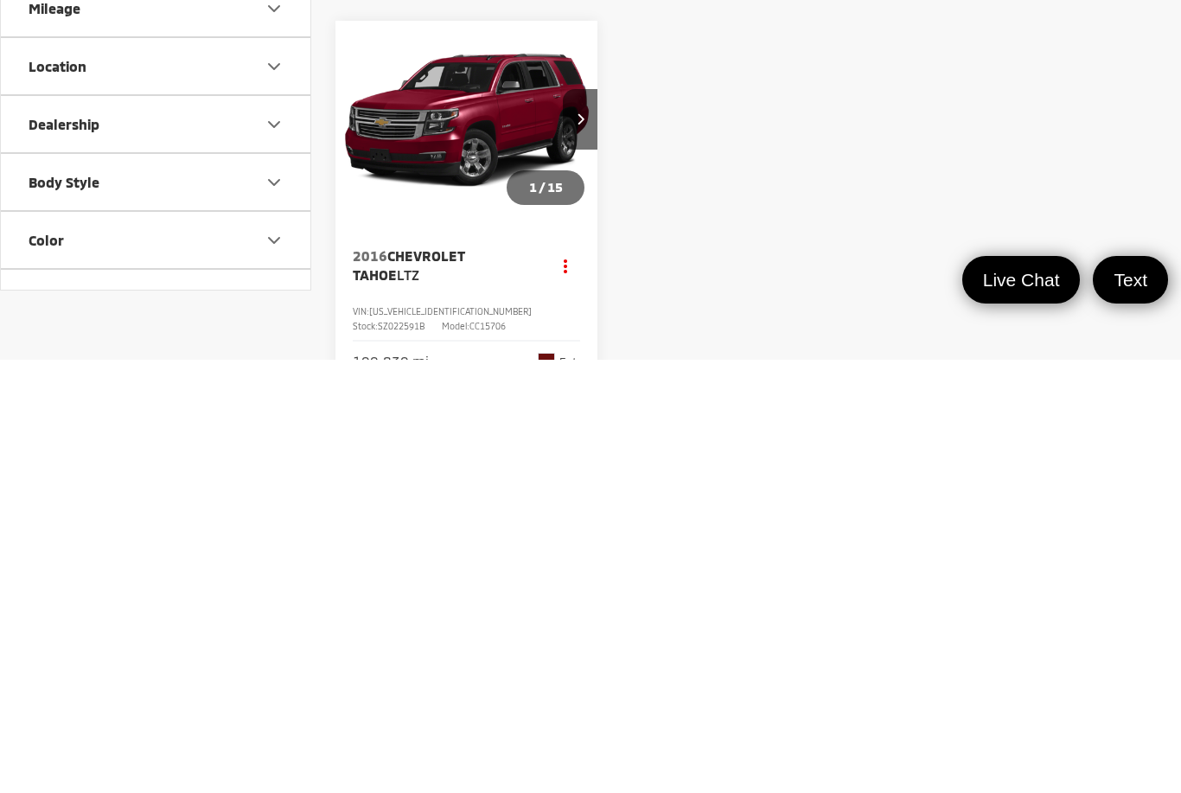
scroll to position [4364, 0]
click at [1049, 215] on button "CALCULATE YOUR PAYMENT" at bounding box center [1025, 235] width 227 height 40
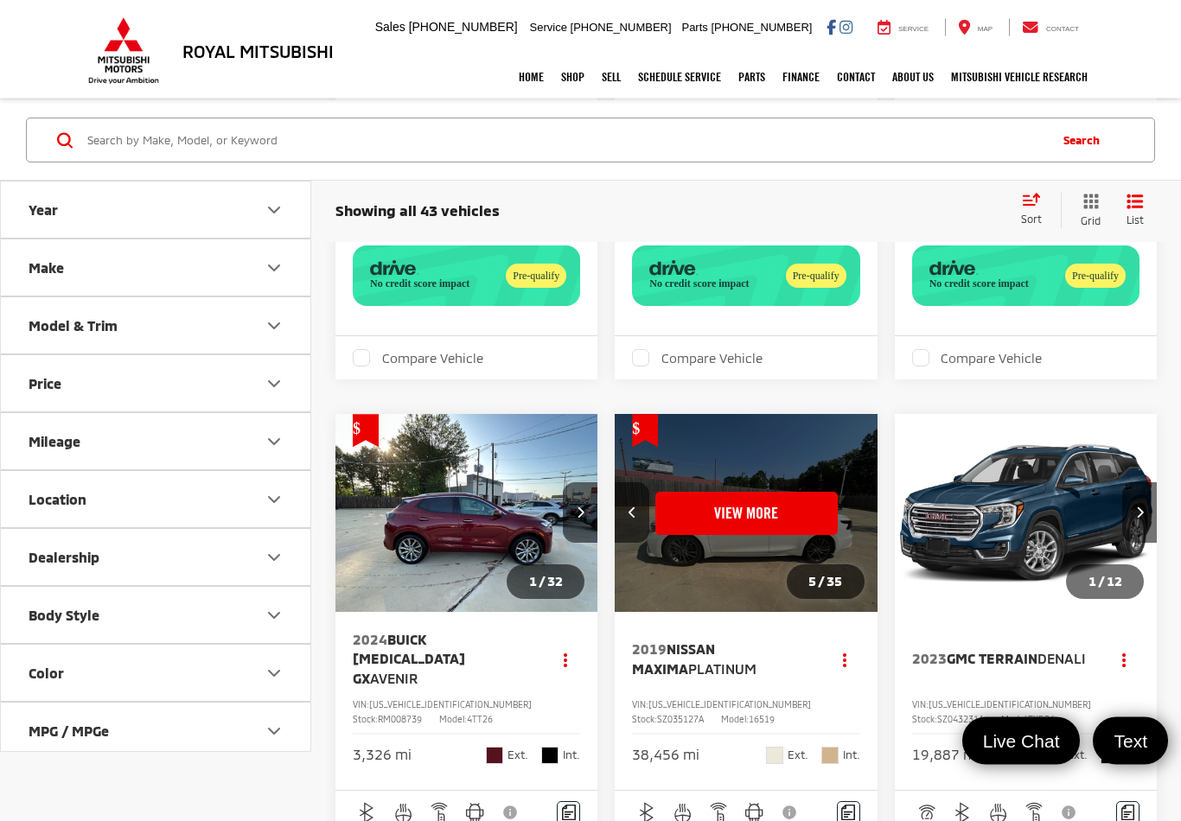
scroll to position [2851, 0]
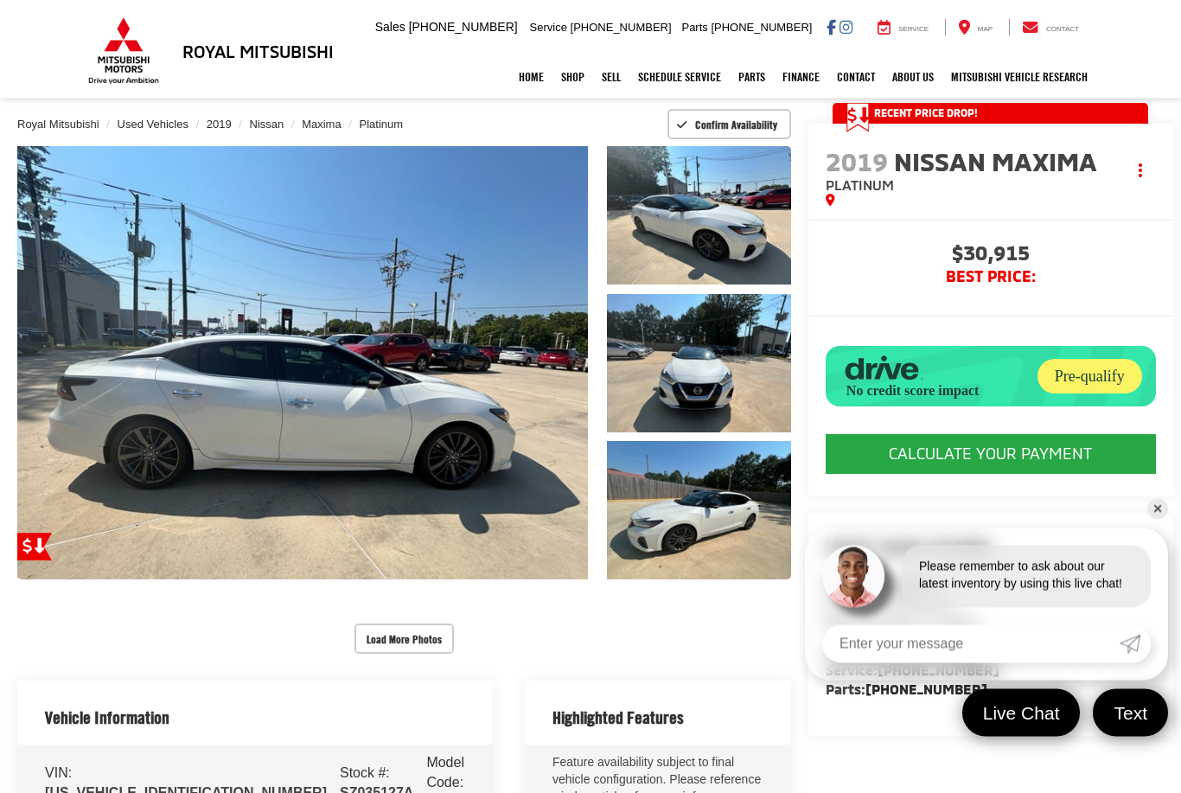
scroll to position [105, 0]
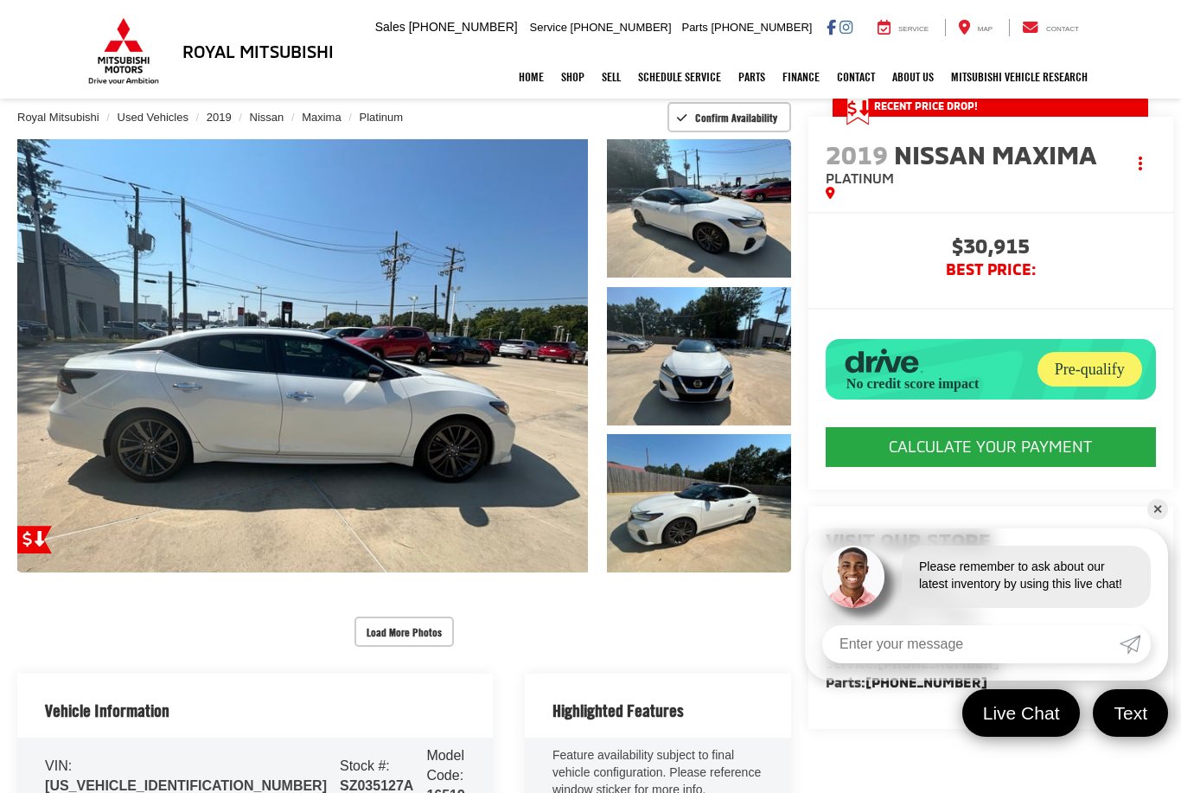
click at [387, 616] on button "Load More Photos" at bounding box center [403, 631] width 99 height 30
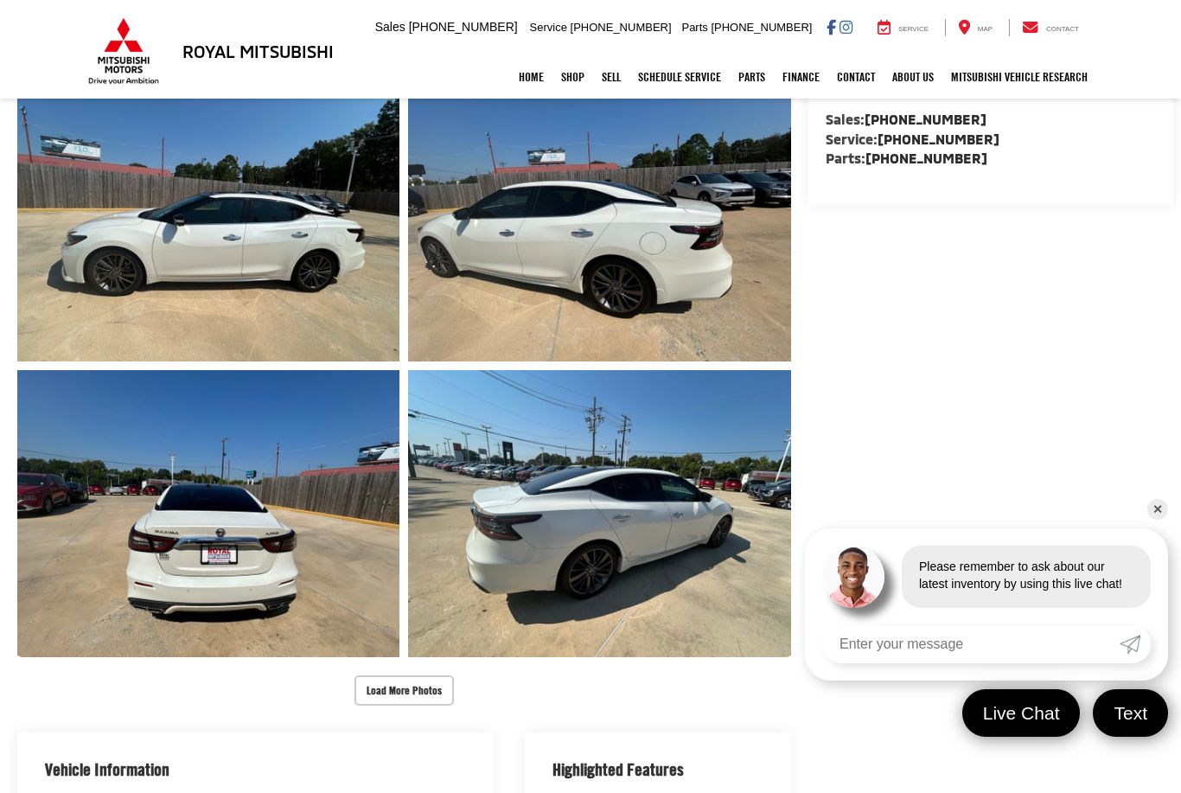
scroll to position [626, 0]
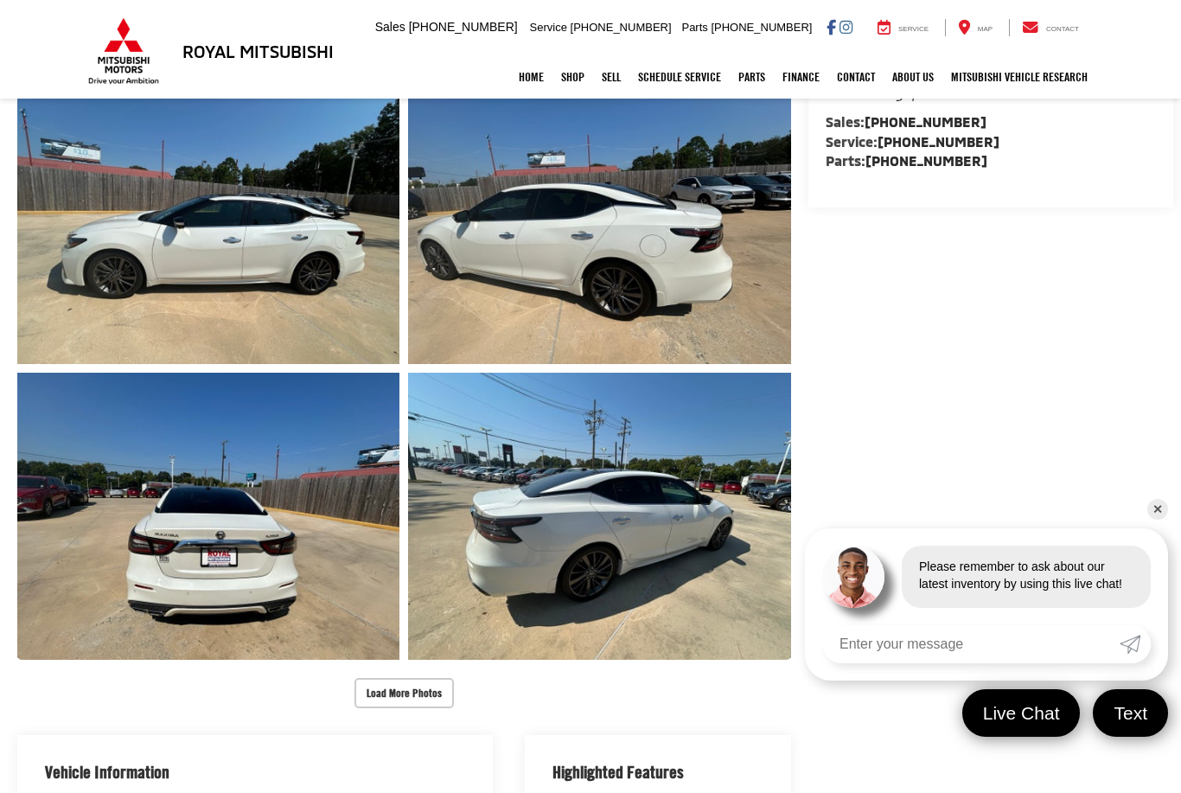
click at [385, 678] on button "Load More Photos" at bounding box center [403, 693] width 99 height 30
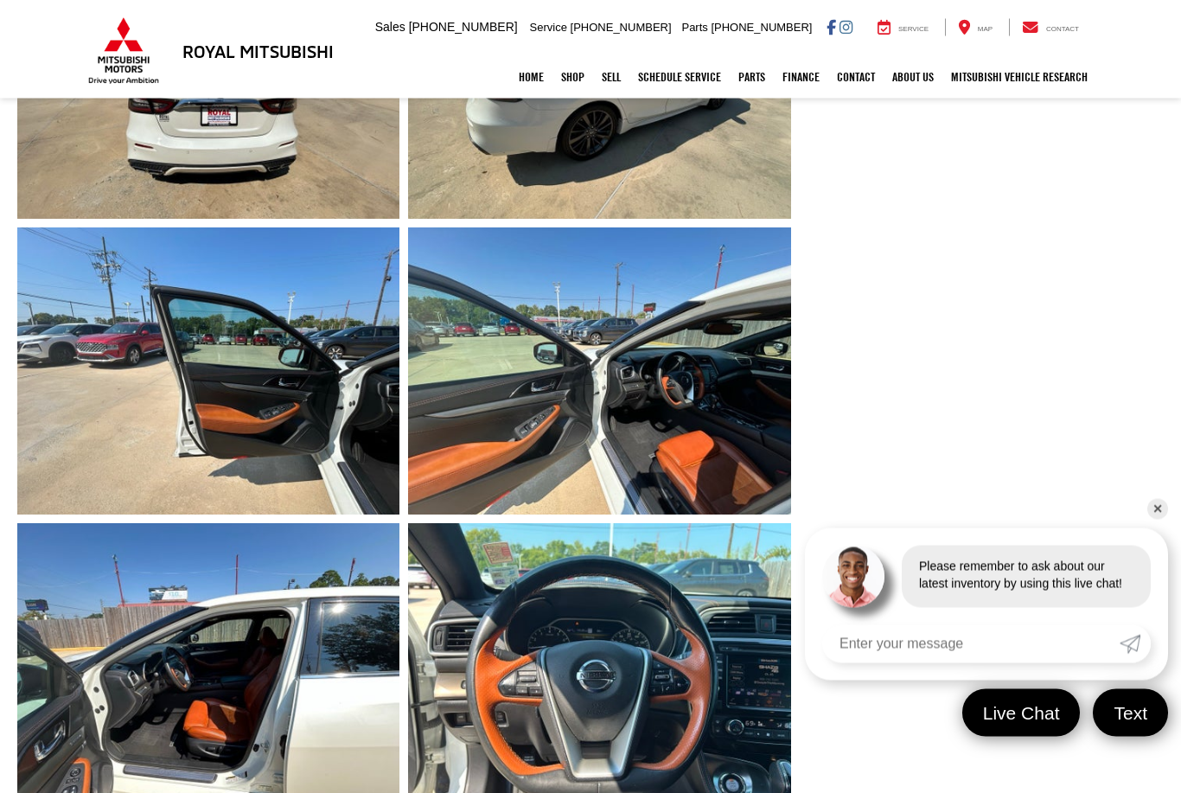
scroll to position [1067, 0]
click at [641, 647] on link "Expand Photo 11" at bounding box center [599, 666] width 382 height 287
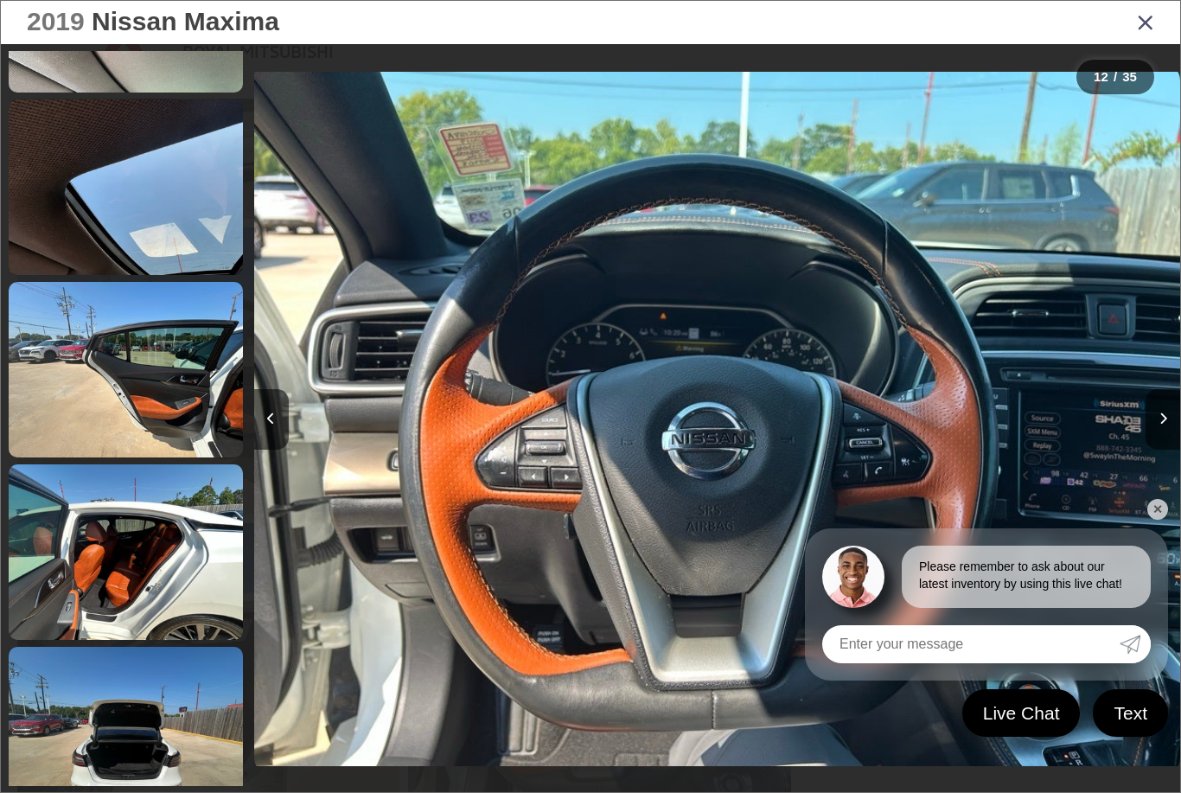
scroll to position [3429, 0]
click at [1151, 25] on icon "Close gallery" at bounding box center [1145, 21] width 17 height 22
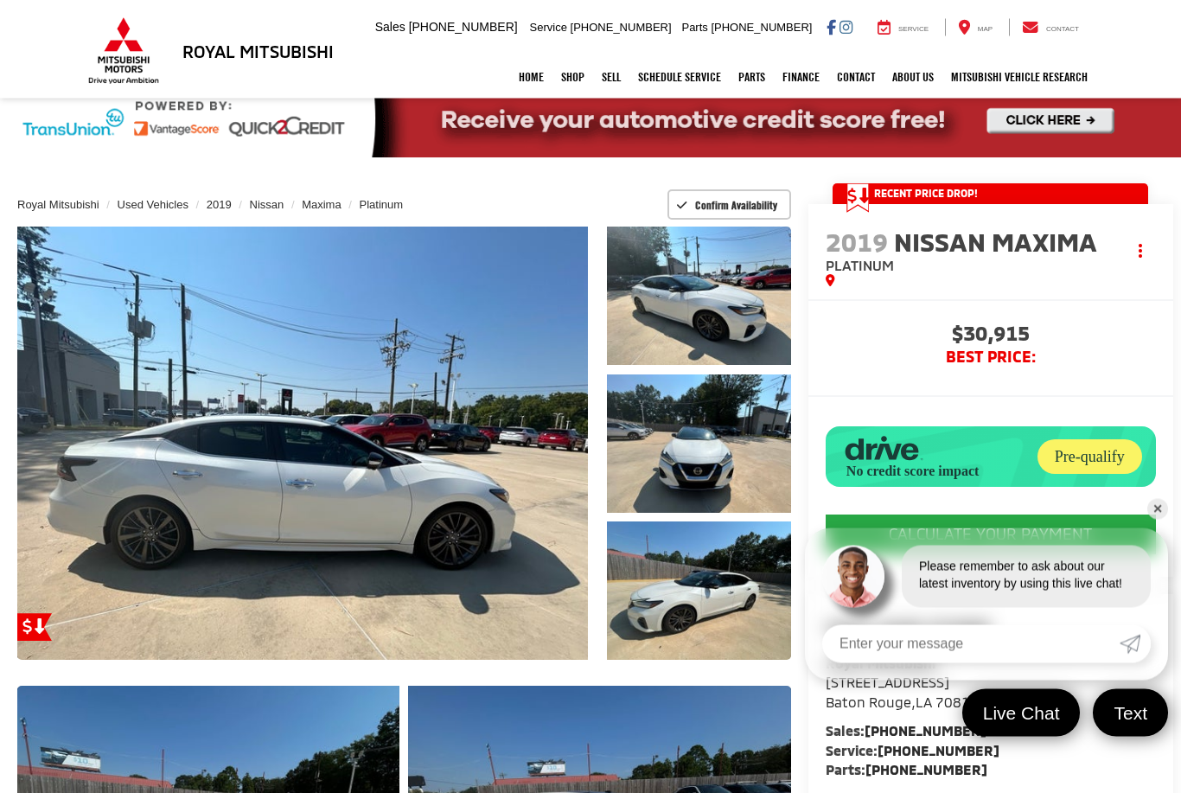
scroll to position [0, 0]
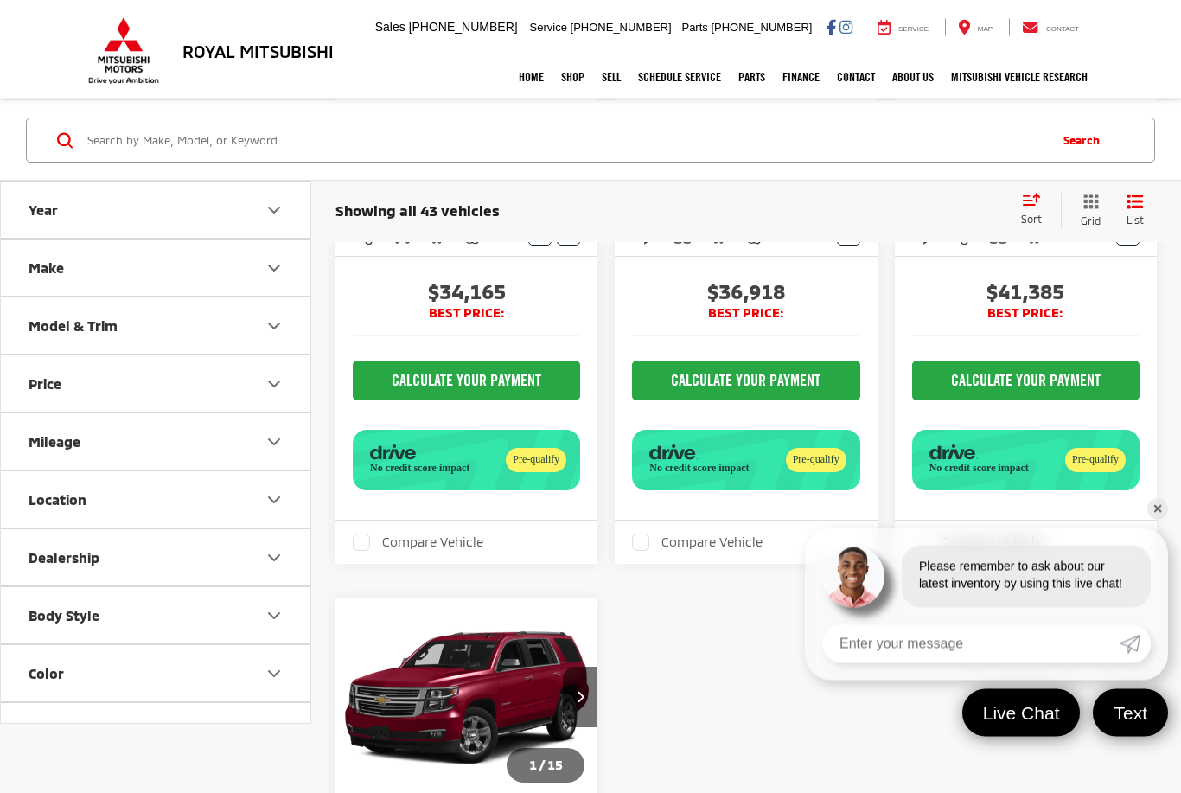
scroll to position [4223, 0]
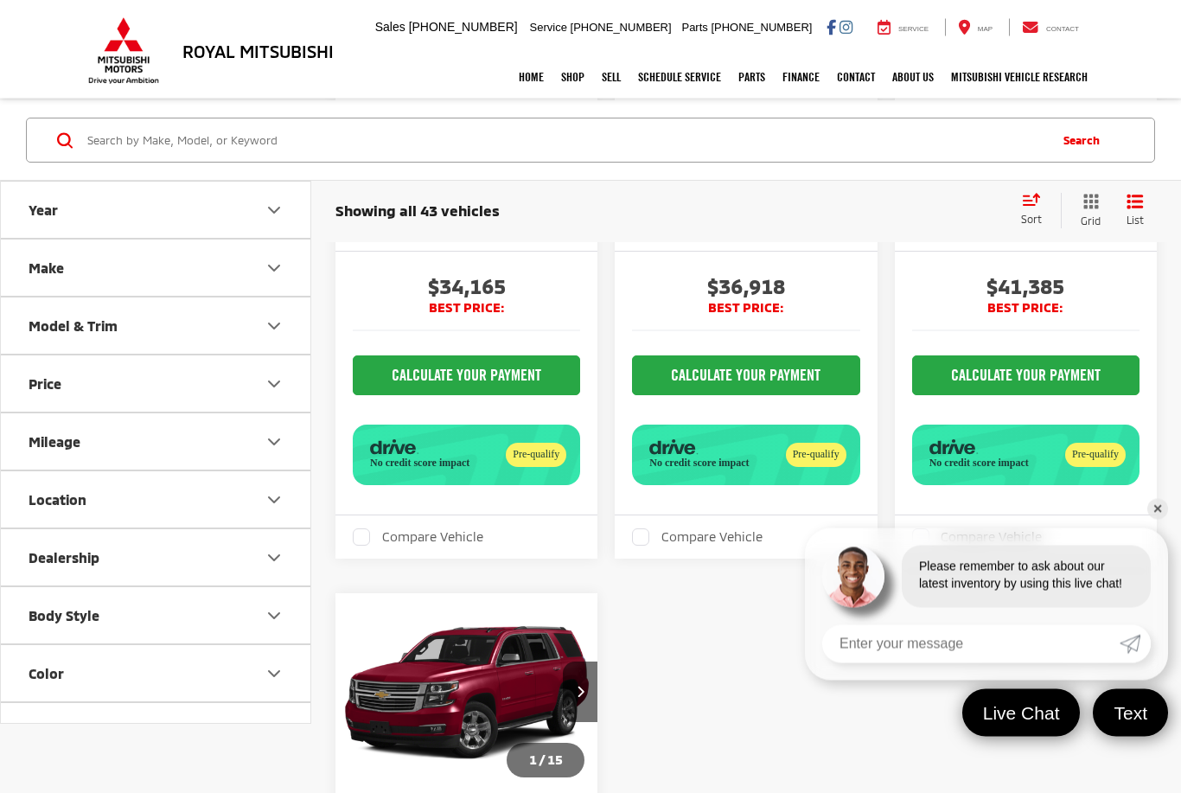
click at [1154, 519] on link "✕" at bounding box center [1157, 509] width 21 height 21
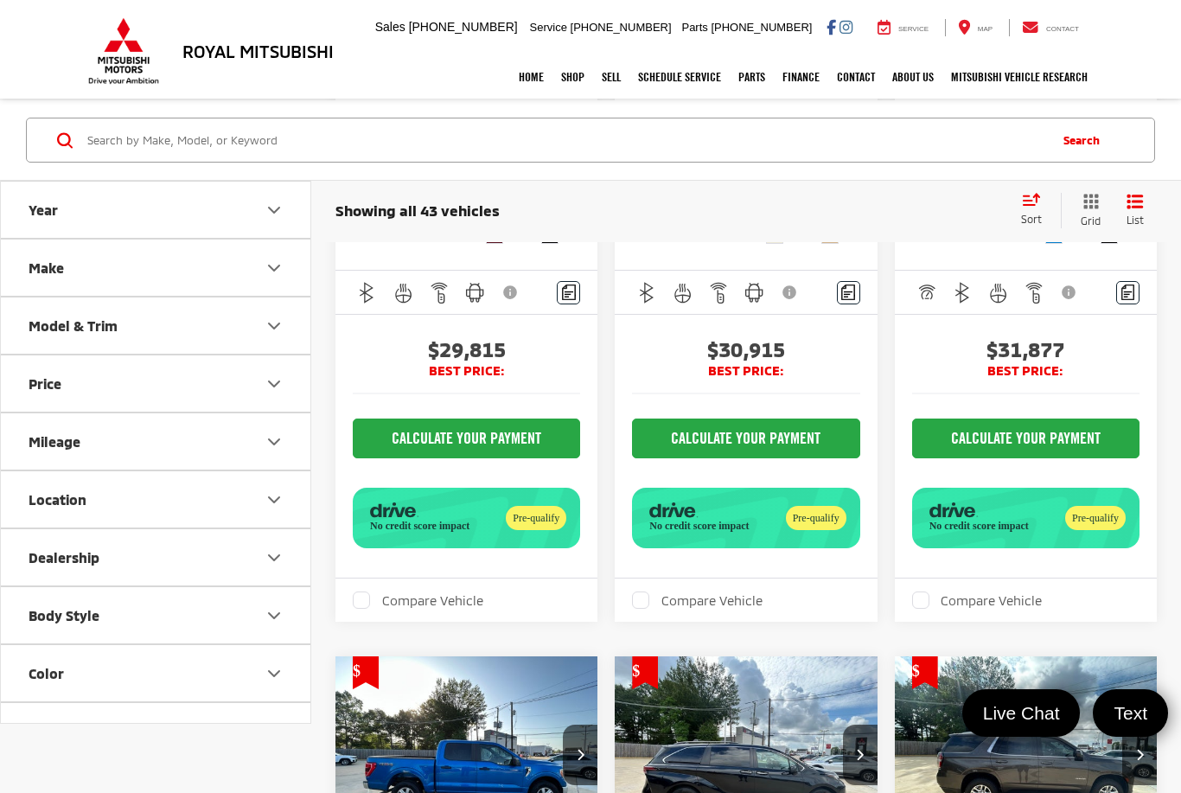
scroll to position [3446, 0]
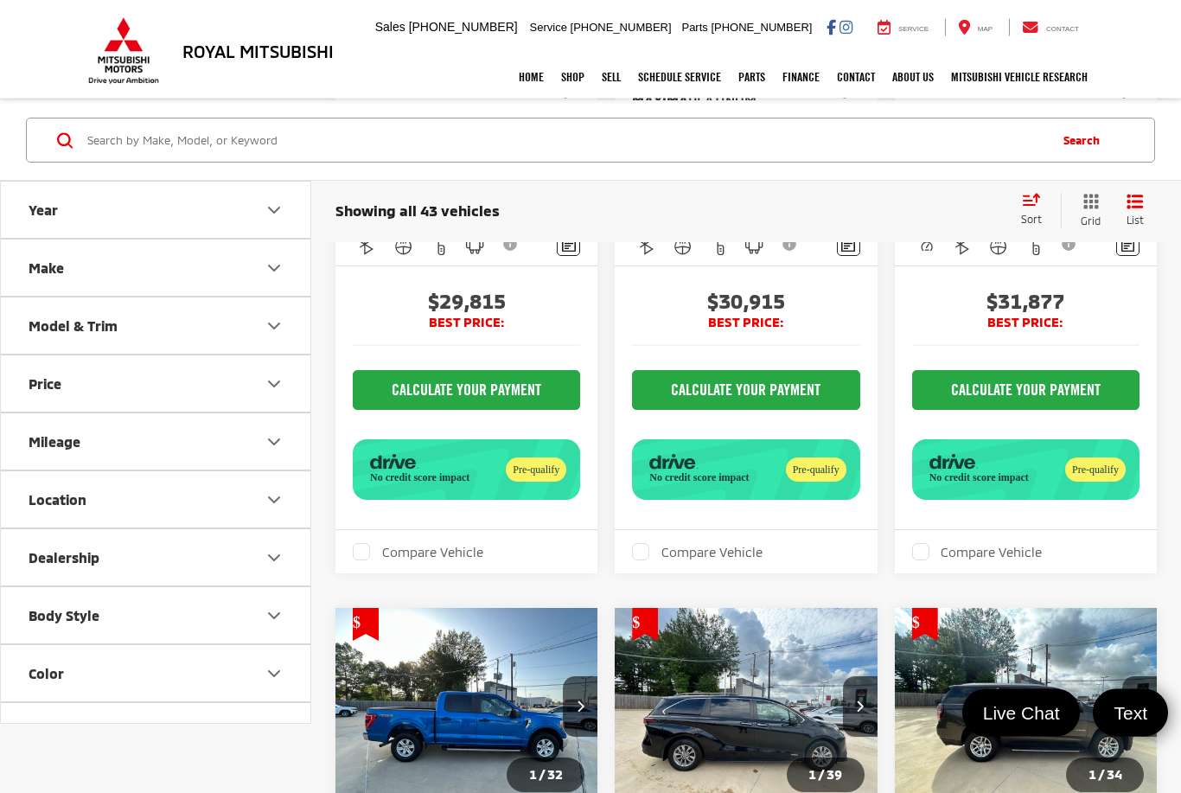
click at [632, 355] on capital-one-entry-button at bounding box center [632, 355] width 0 height 0
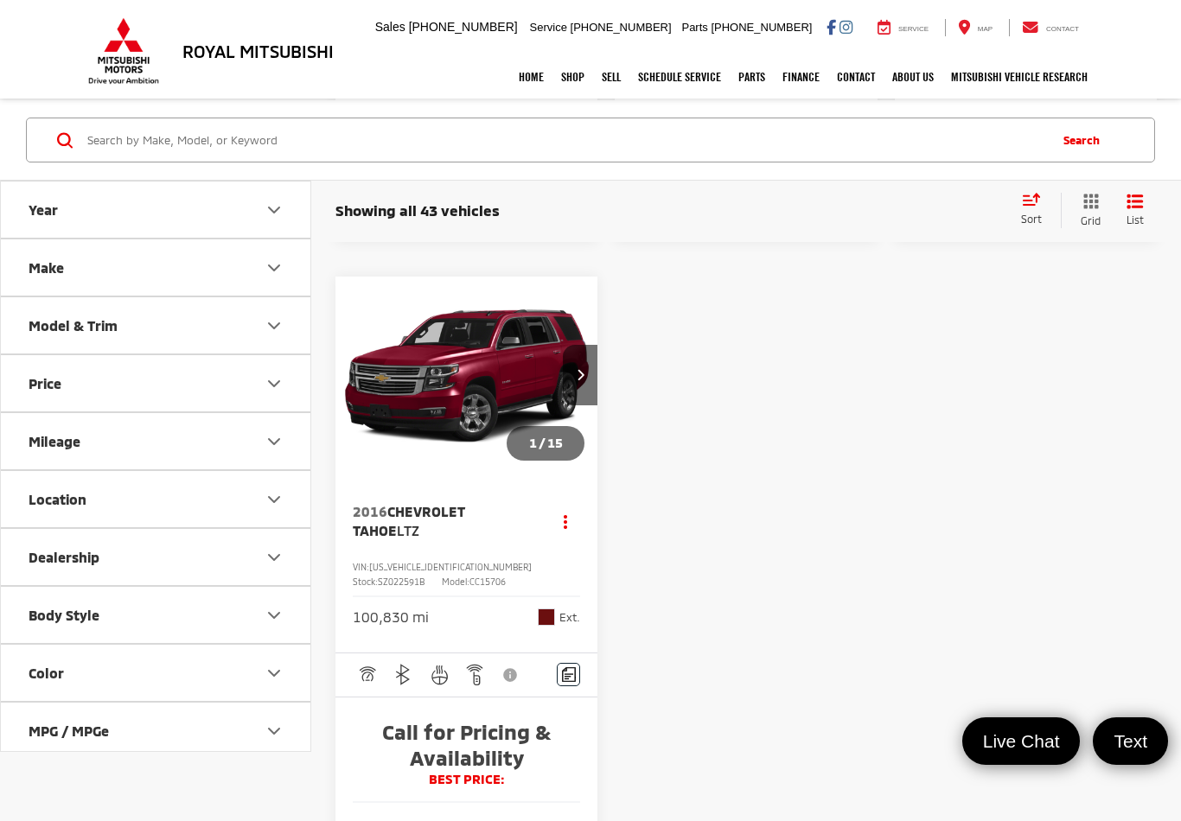
scroll to position [4539, 0]
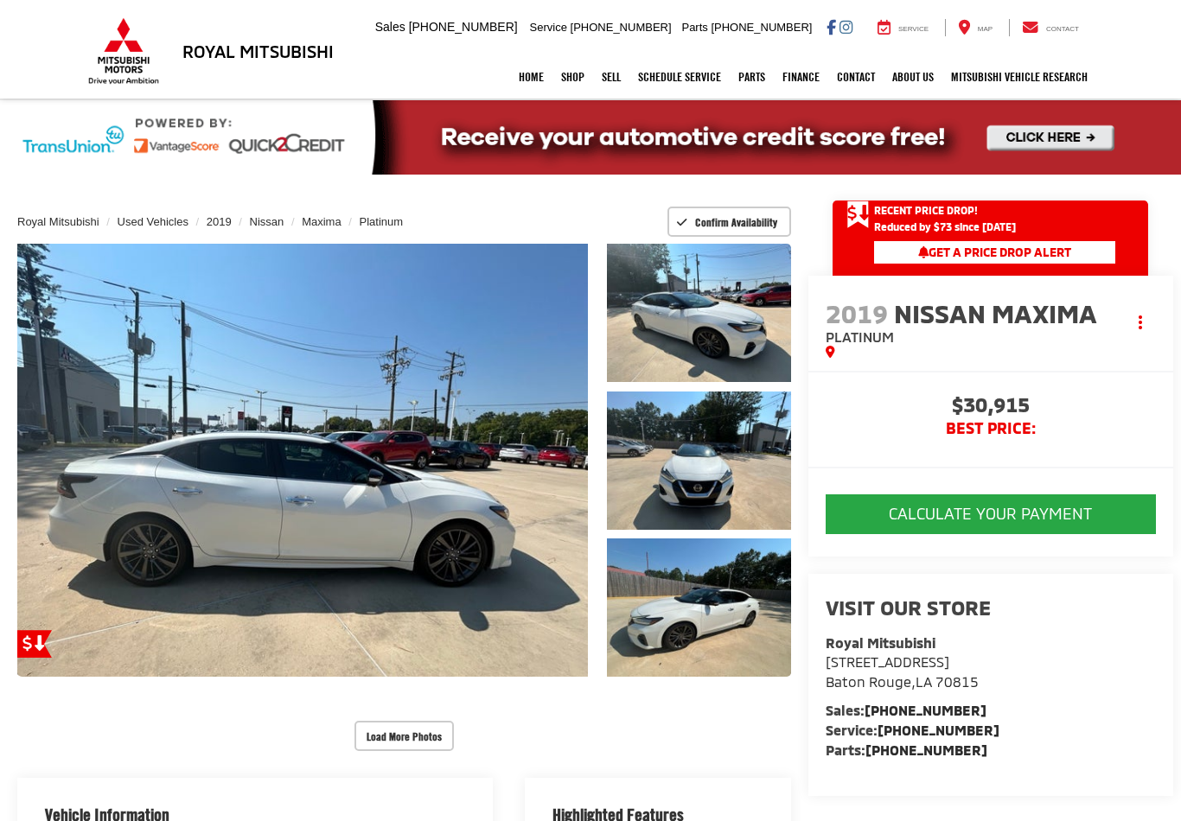
scroll to position [10, 0]
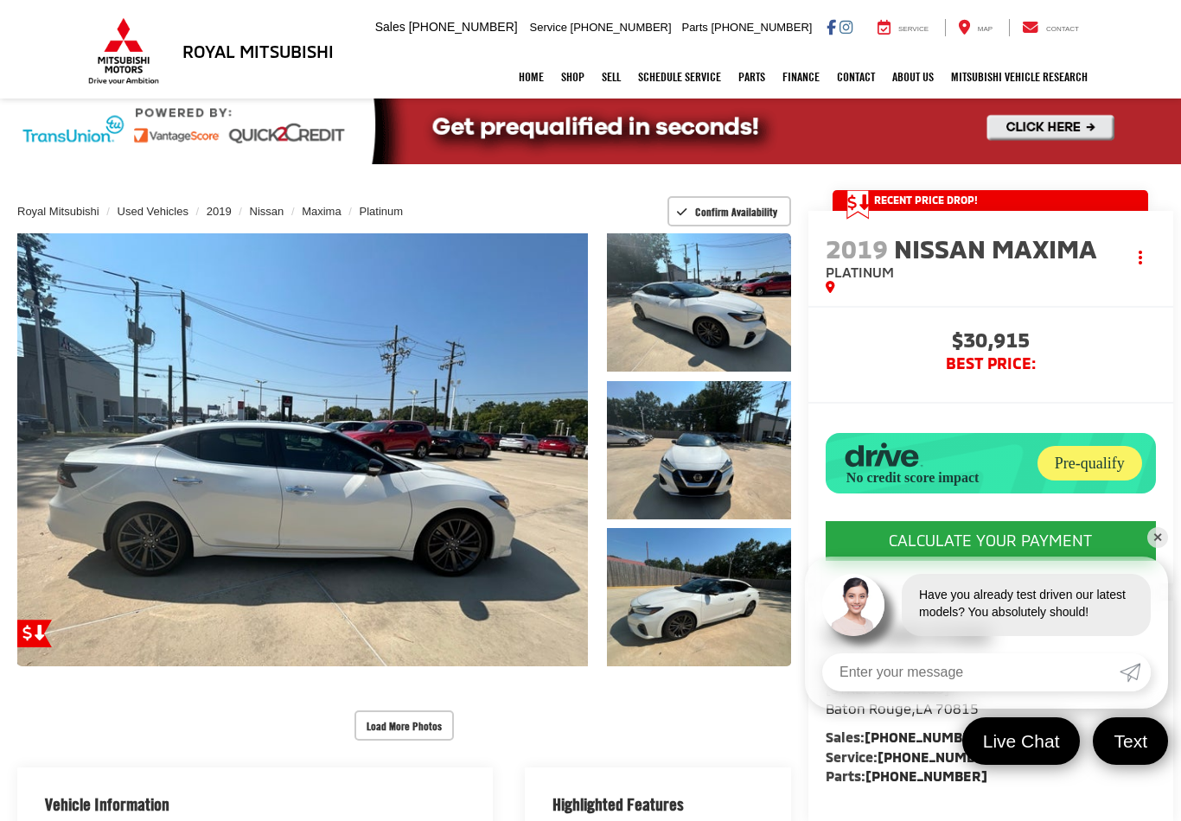
click at [1157, 546] on link "✕" at bounding box center [1157, 537] width 21 height 21
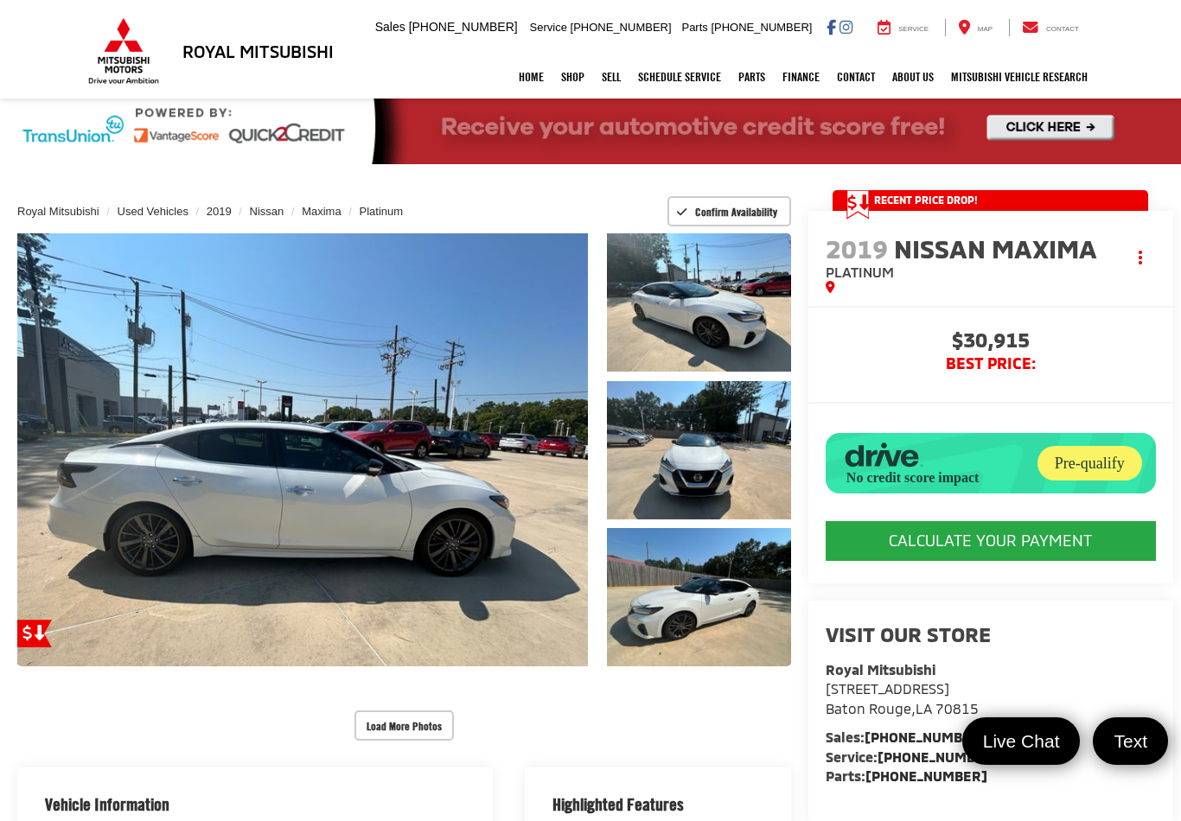
click at [1016, 561] on button "CALCULATE YOUR PAYMENT" at bounding box center [990, 541] width 330 height 40
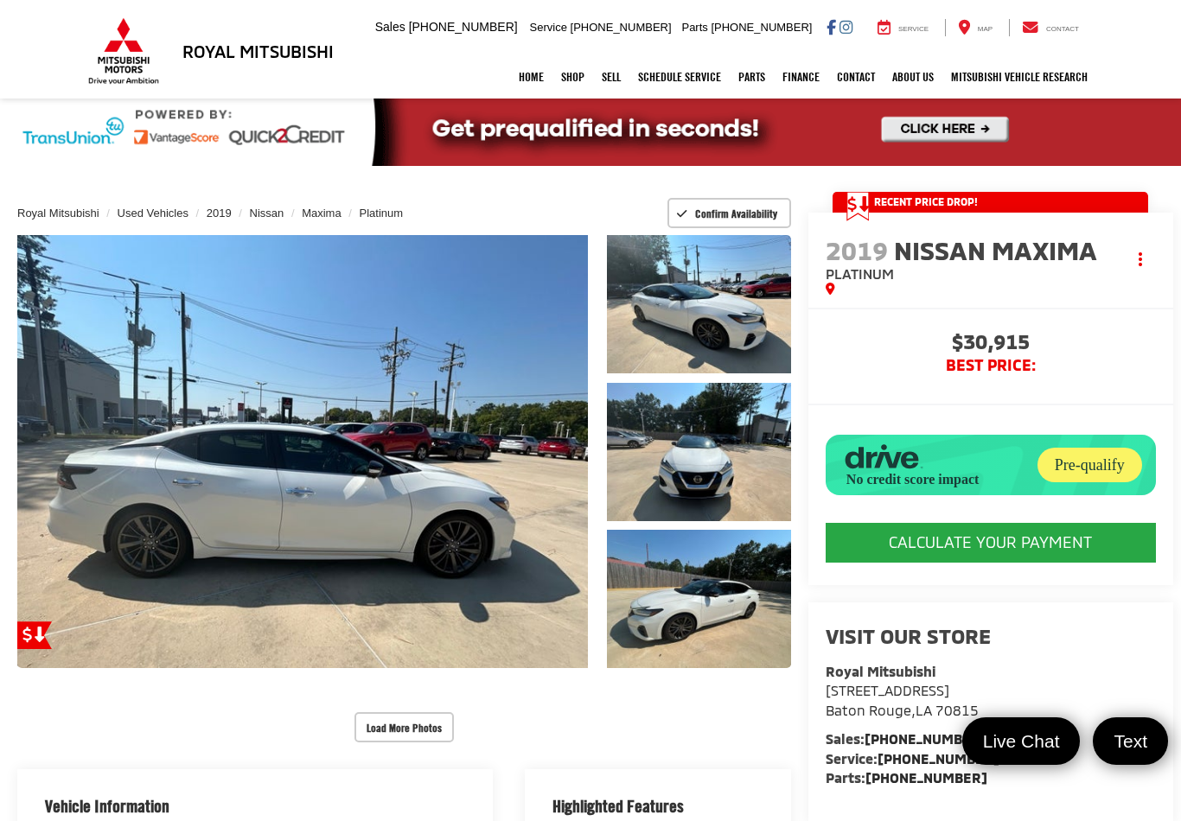
scroll to position [0, 0]
